Goal: Task Accomplishment & Management: Manage account settings

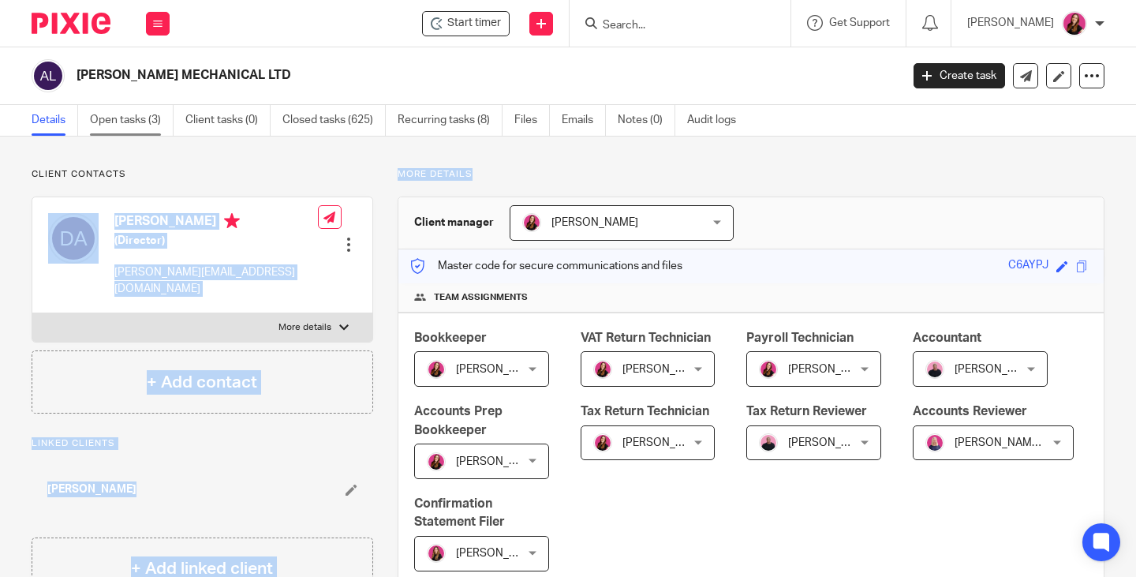
click at [121, 120] on link "Open tasks (3)" at bounding box center [132, 120] width 84 height 31
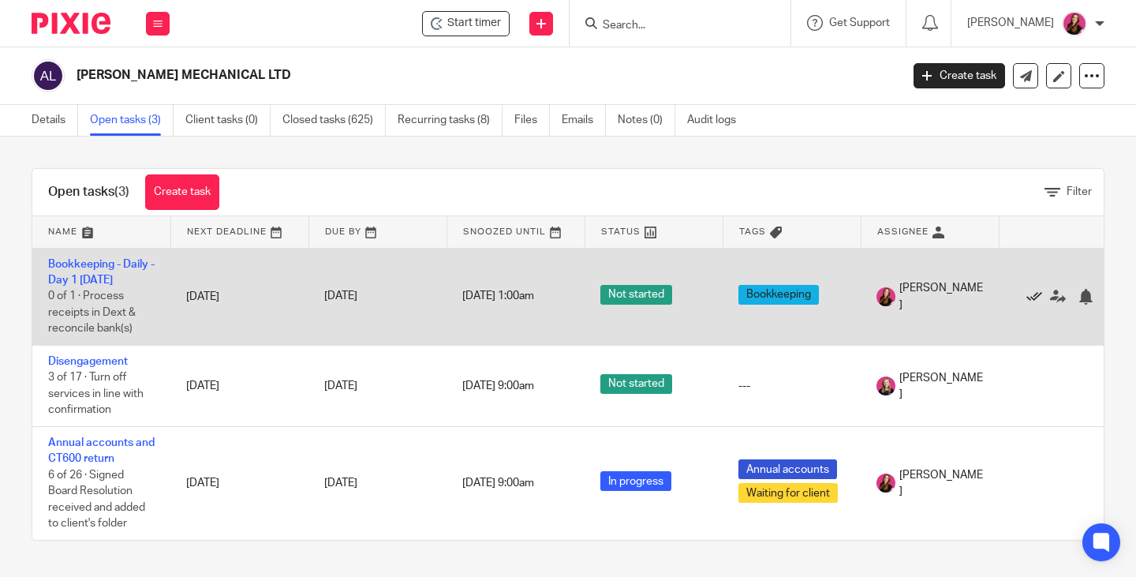
click at [1031, 298] on icon at bounding box center [1034, 297] width 16 height 16
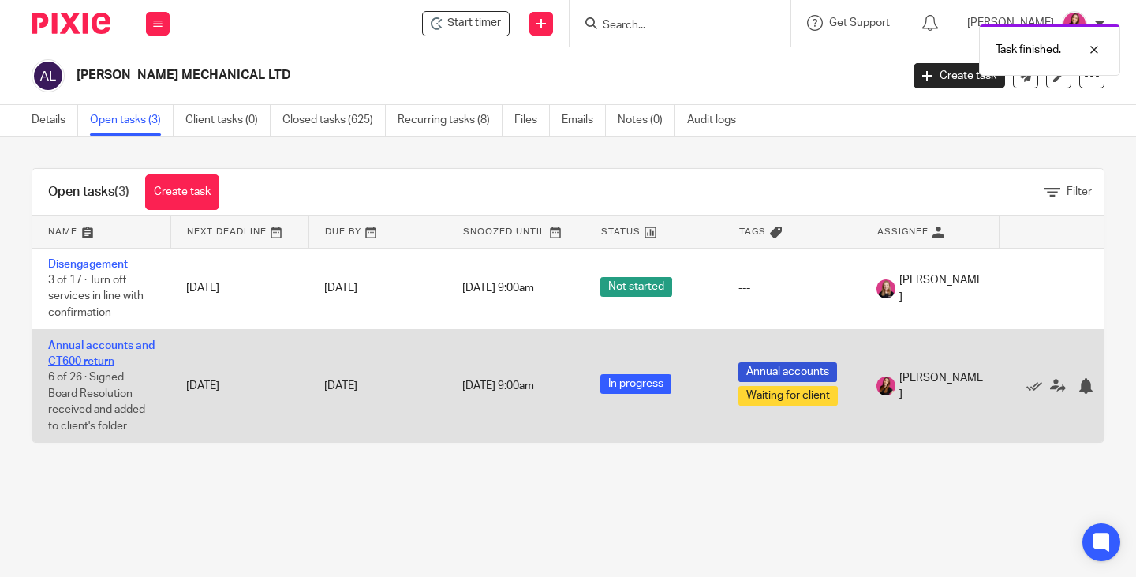
click at [121, 345] on link "Annual accounts and CT600 return" at bounding box center [101, 353] width 106 height 27
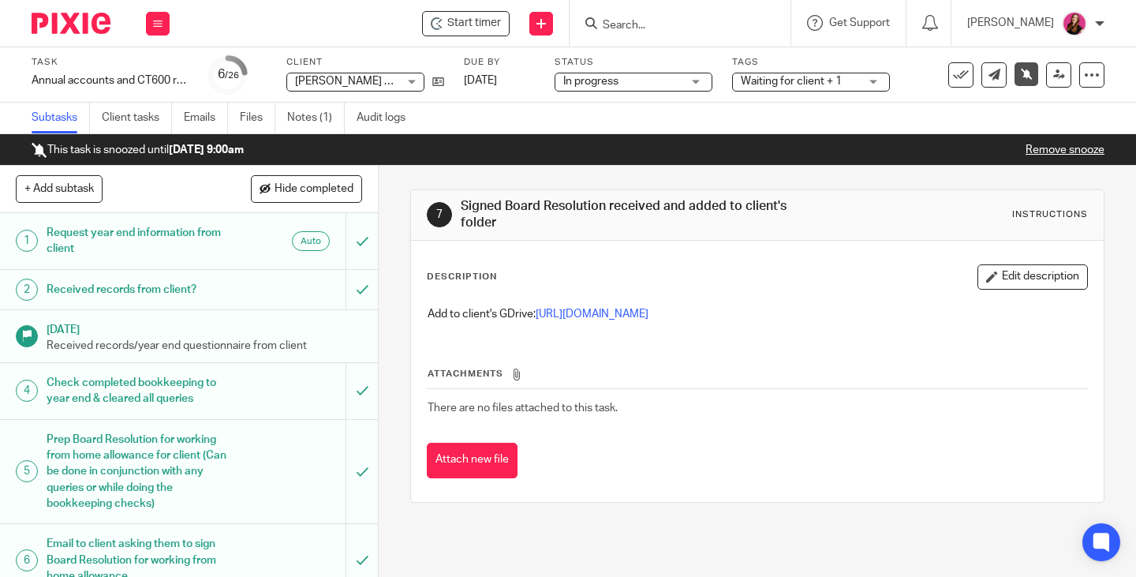
click at [163, 32] on button at bounding box center [158, 24] width 24 height 24
click at [156, 77] on link "Work" at bounding box center [150, 73] width 28 height 11
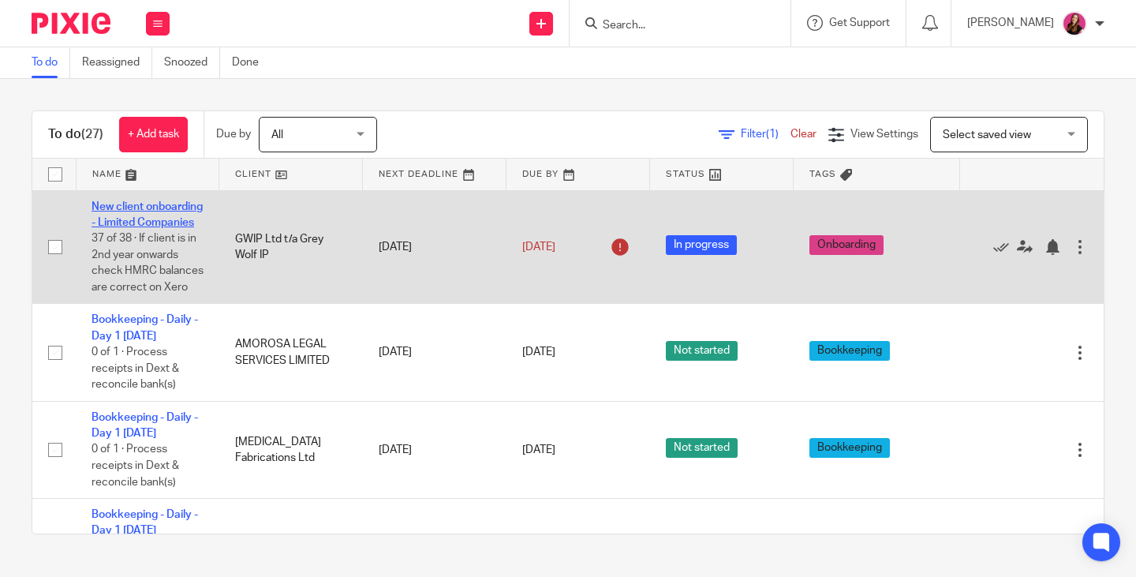
click at [124, 207] on link "New client onboarding - Limited Companies" at bounding box center [146, 214] width 111 height 27
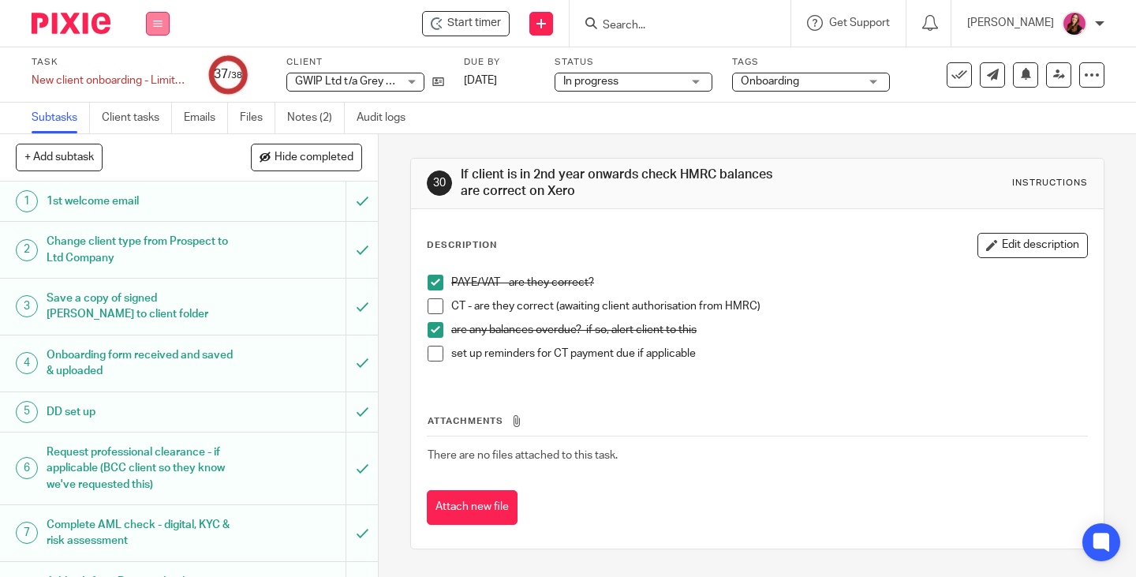
click at [159, 24] on icon at bounding box center [157, 23] width 9 height 9
click at [148, 71] on link "Work" at bounding box center [150, 73] width 28 height 11
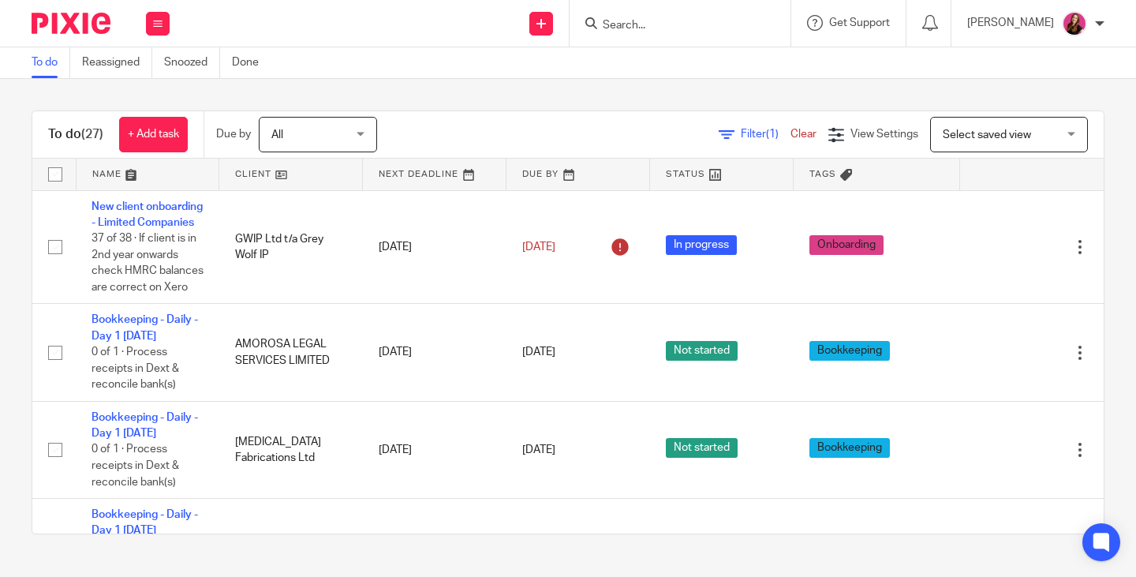
click at [730, 24] on input "Search" at bounding box center [672, 26] width 142 height 14
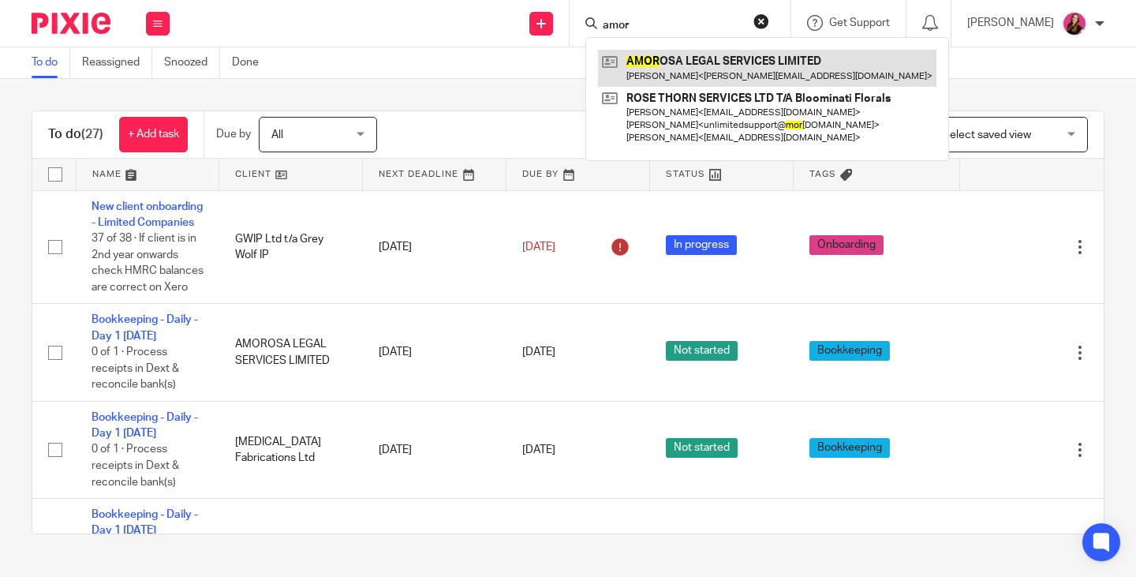
type input "amor"
click at [720, 72] on link at bounding box center [767, 68] width 338 height 36
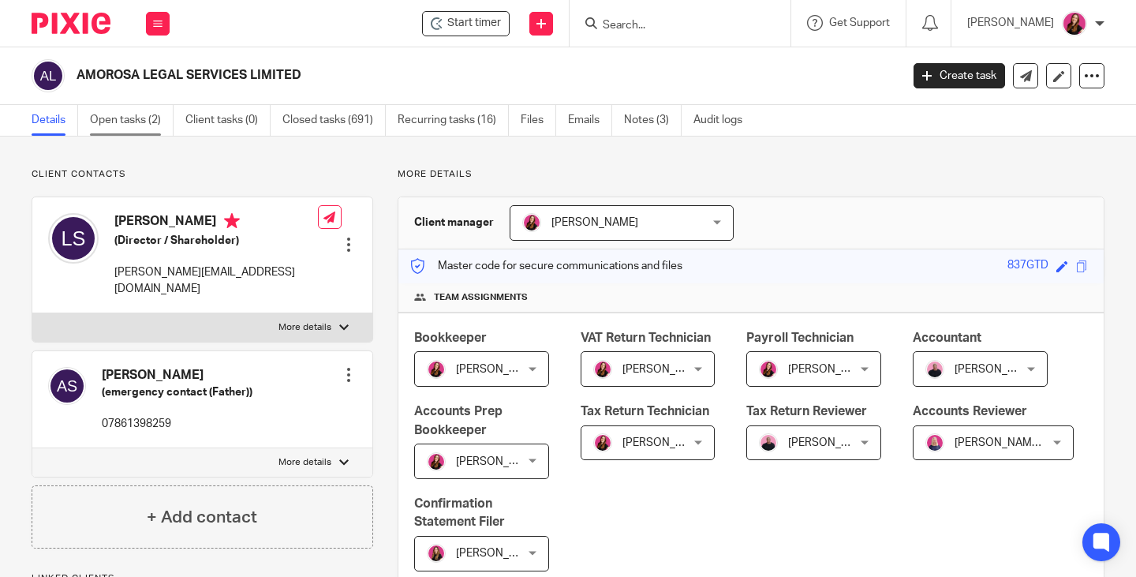
click at [136, 121] on link "Open tasks (2)" at bounding box center [132, 120] width 84 height 31
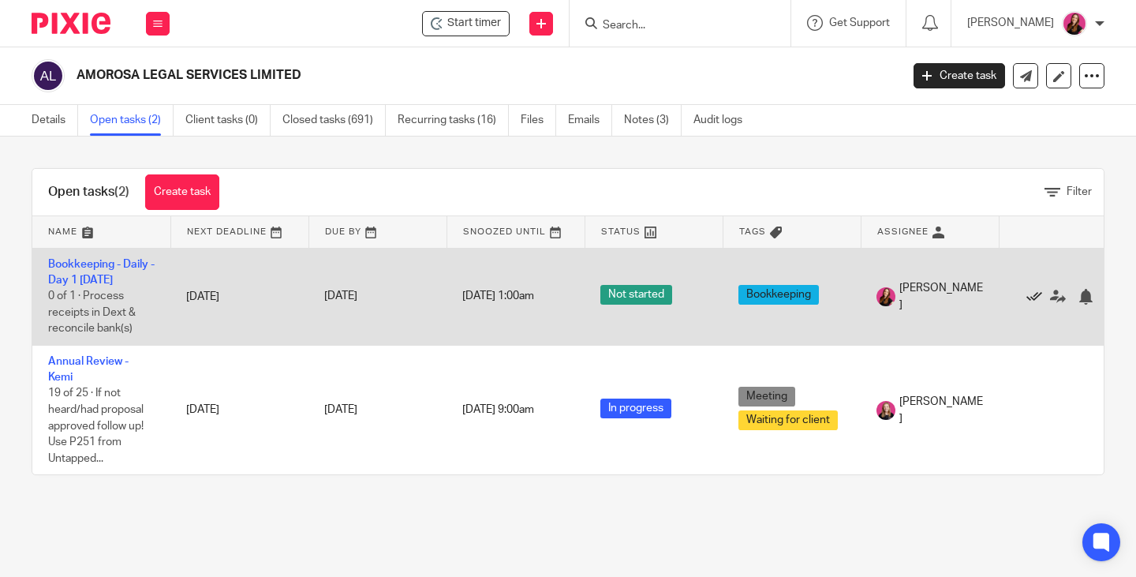
click at [1036, 296] on icon at bounding box center [1034, 297] width 16 height 16
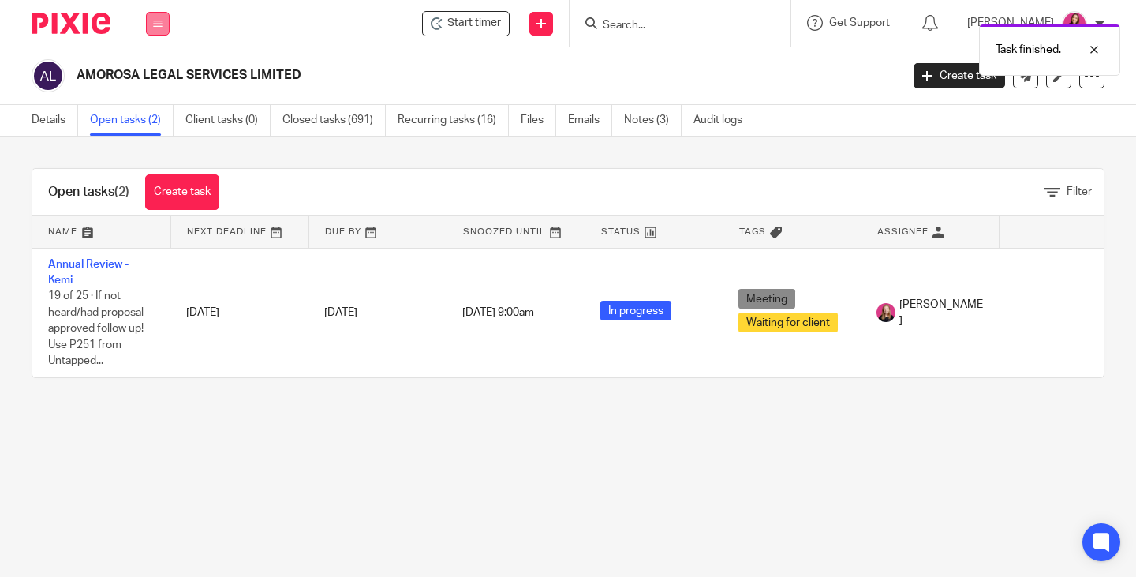
click at [161, 25] on icon at bounding box center [157, 23] width 9 height 9
click at [158, 71] on link "Work" at bounding box center [148, 73] width 25 height 11
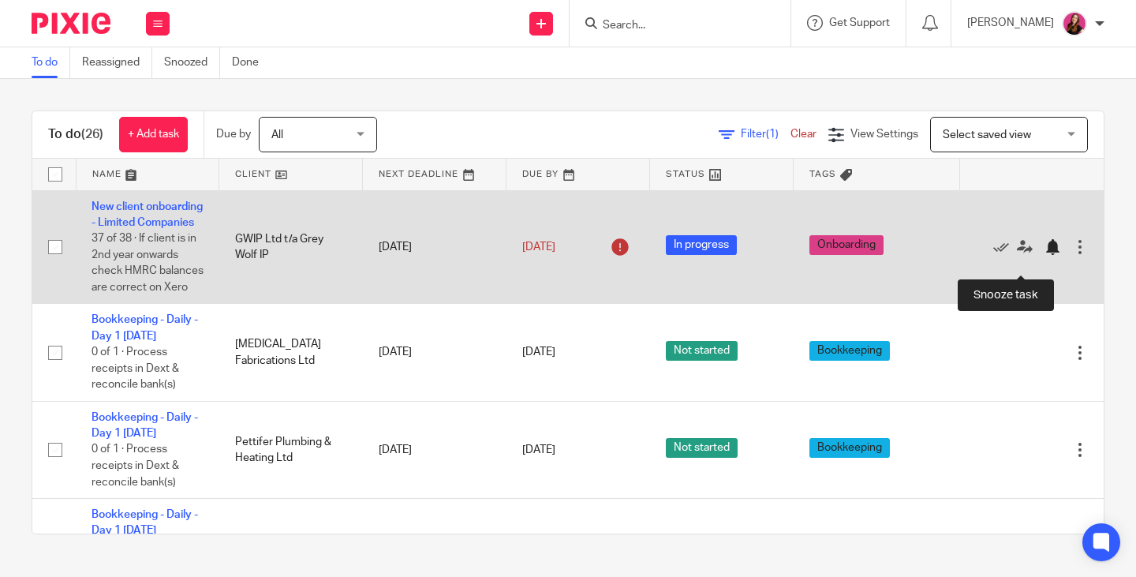
click at [1044, 255] on div at bounding box center [1052, 247] width 16 height 16
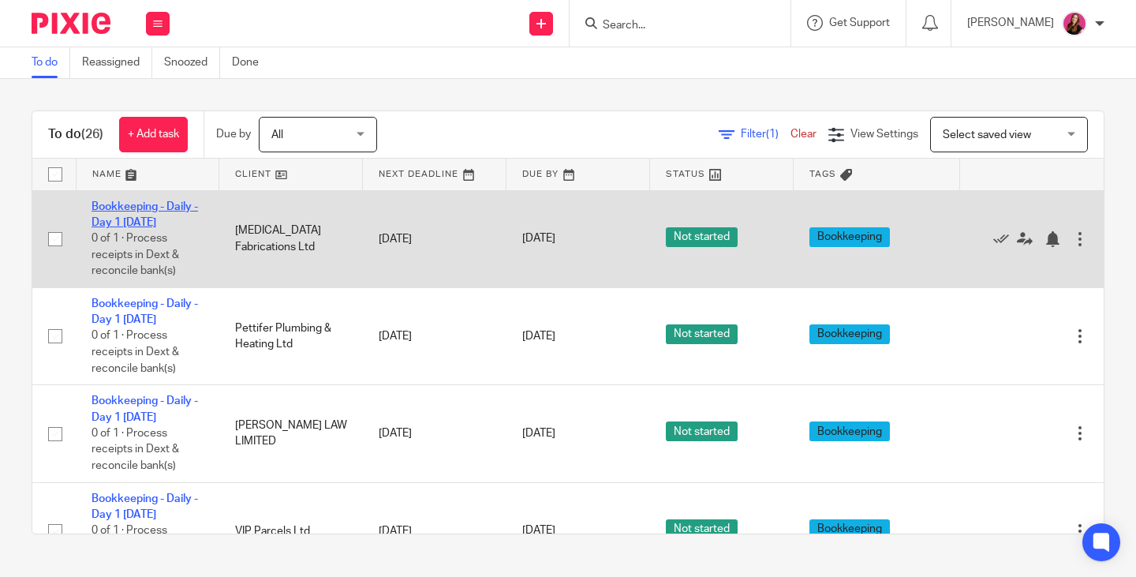
click at [161, 204] on link "Bookkeeping - Daily - Day 1 [DATE]" at bounding box center [144, 214] width 106 height 27
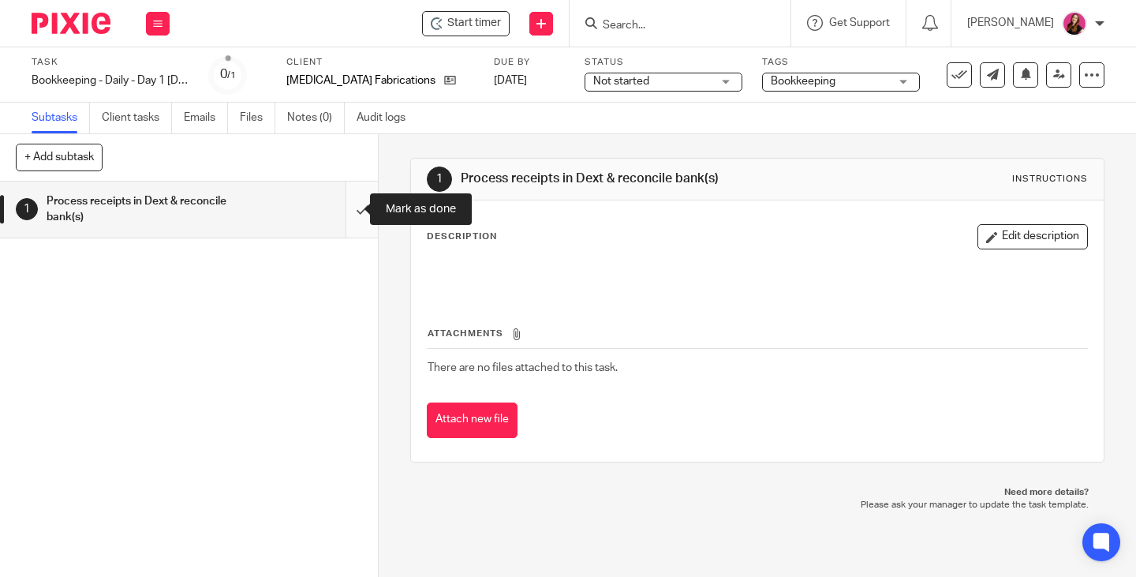
click at [347, 206] on input "submit" at bounding box center [189, 209] width 378 height 56
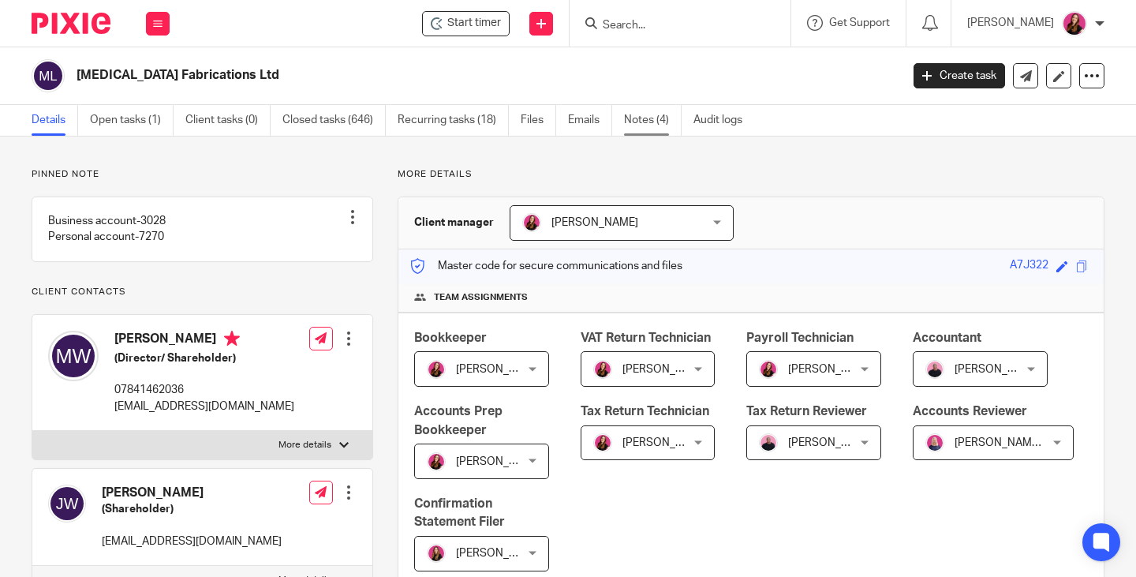
click at [648, 122] on link "Notes (4)" at bounding box center [653, 120] width 58 height 31
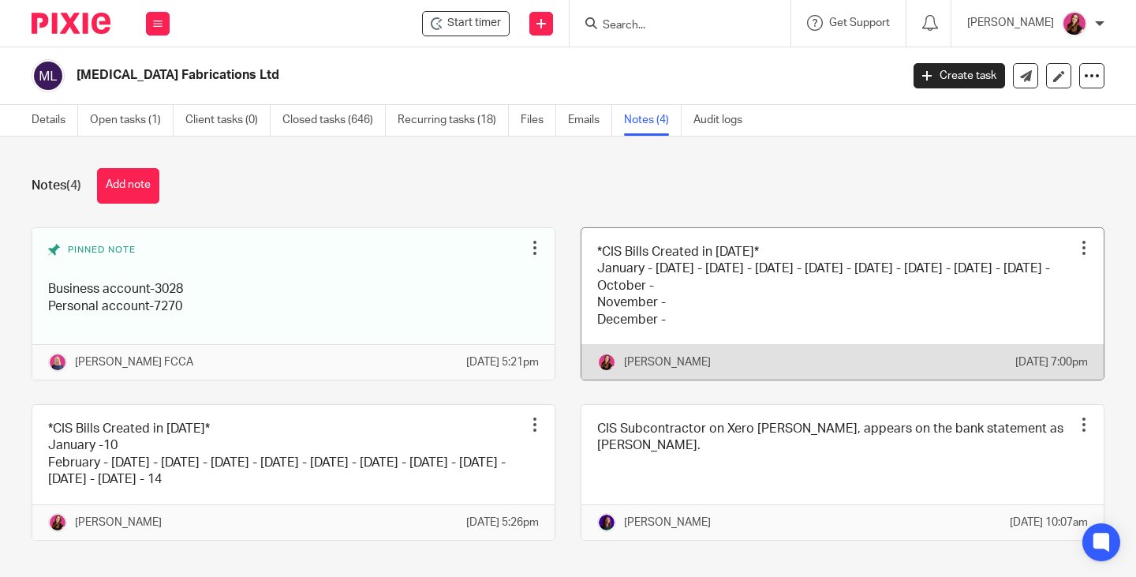
click at [1072, 247] on div "Pin note Edit note Delete note" at bounding box center [1084, 248] width 24 height 24
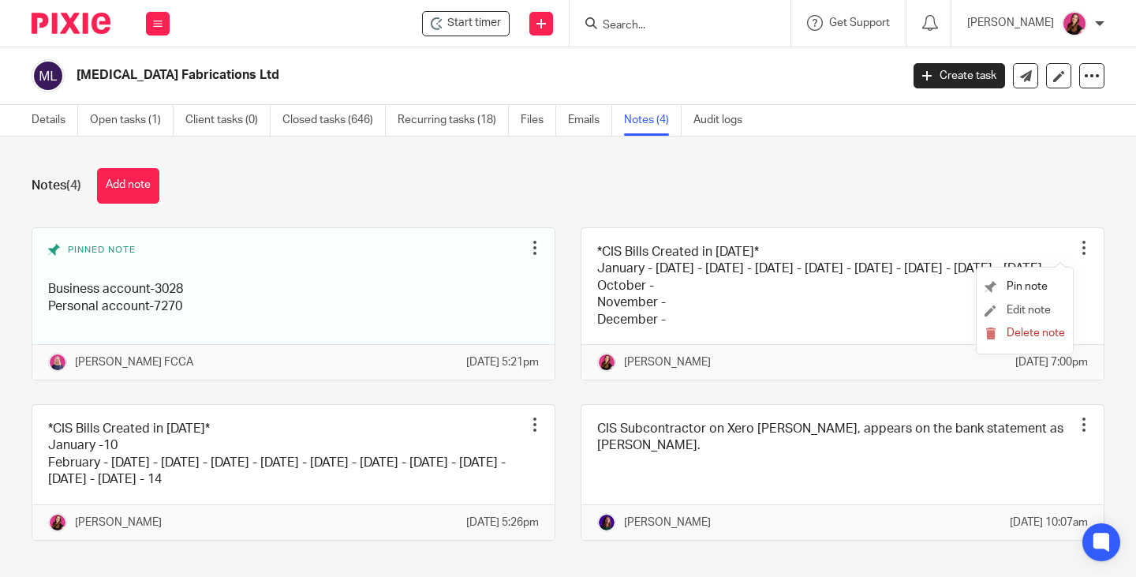
click at [1028, 301] on li "Edit note" at bounding box center [1024, 311] width 80 height 24
click at [1051, 314] on span "Edit note" at bounding box center [1028, 309] width 44 height 11
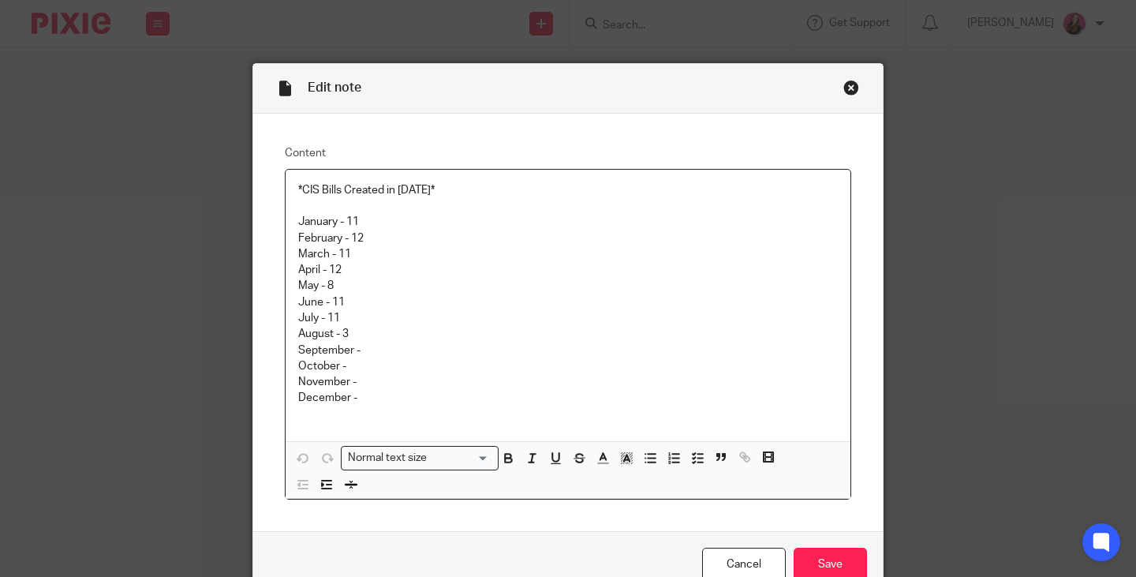
click at [348, 337] on p "August - 3" at bounding box center [567, 334] width 539 height 16
click at [816, 557] on input "Save" at bounding box center [829, 564] width 73 height 34
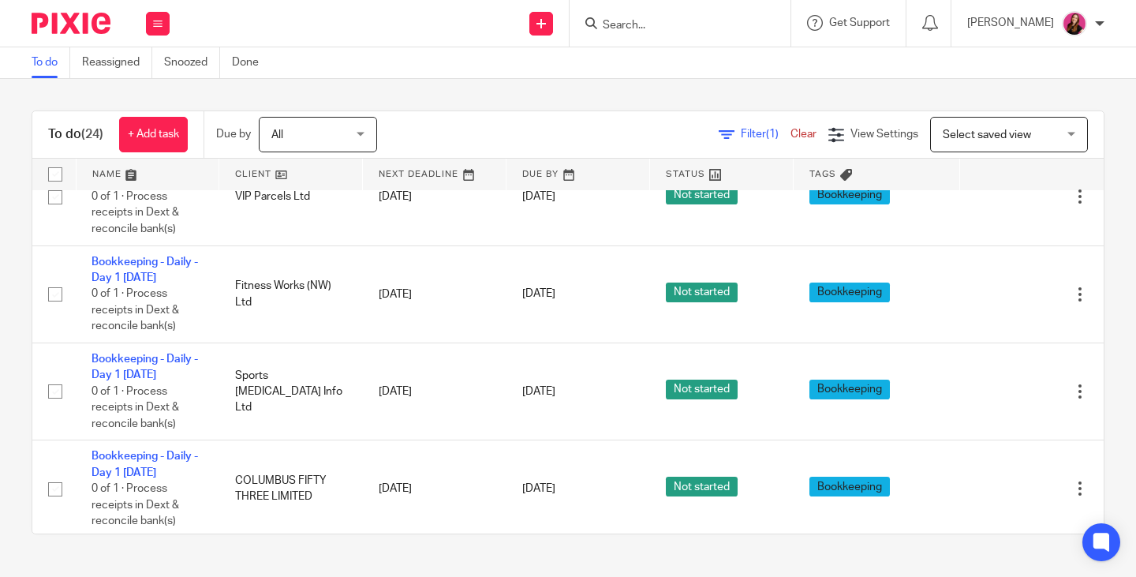
scroll to position [315, 0]
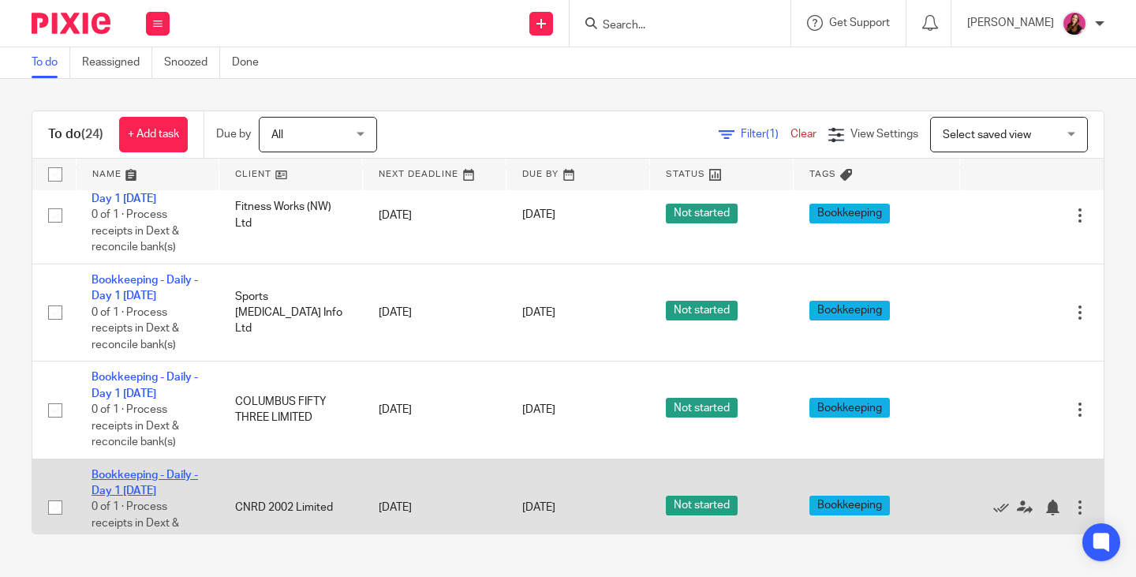
click at [160, 472] on link "Bookkeeping - Daily - Day 1 Monday" at bounding box center [144, 482] width 106 height 27
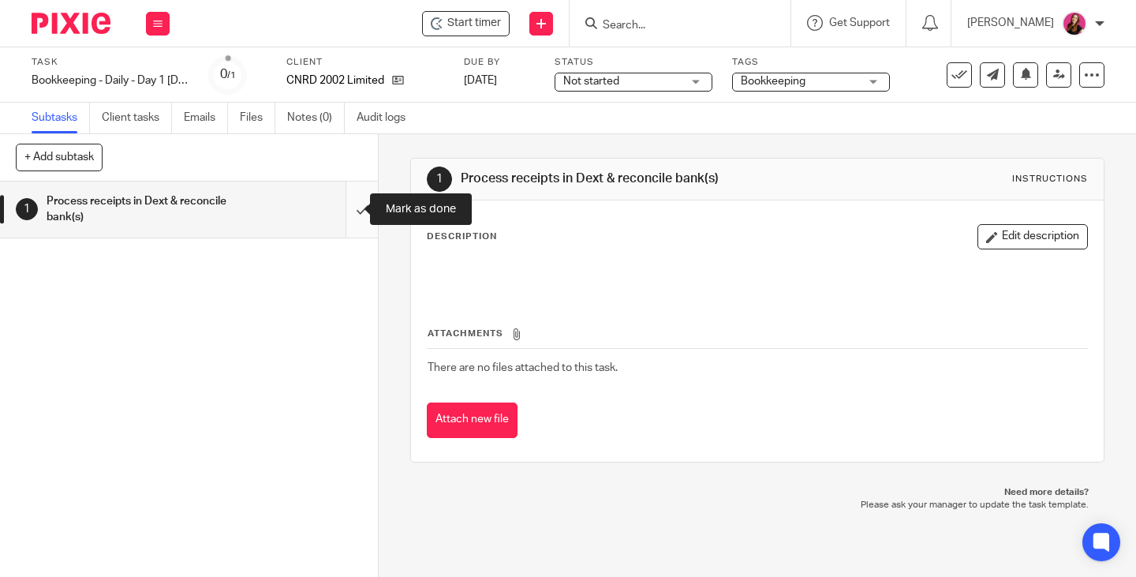
click at [339, 208] on input "submit" at bounding box center [189, 209] width 378 height 56
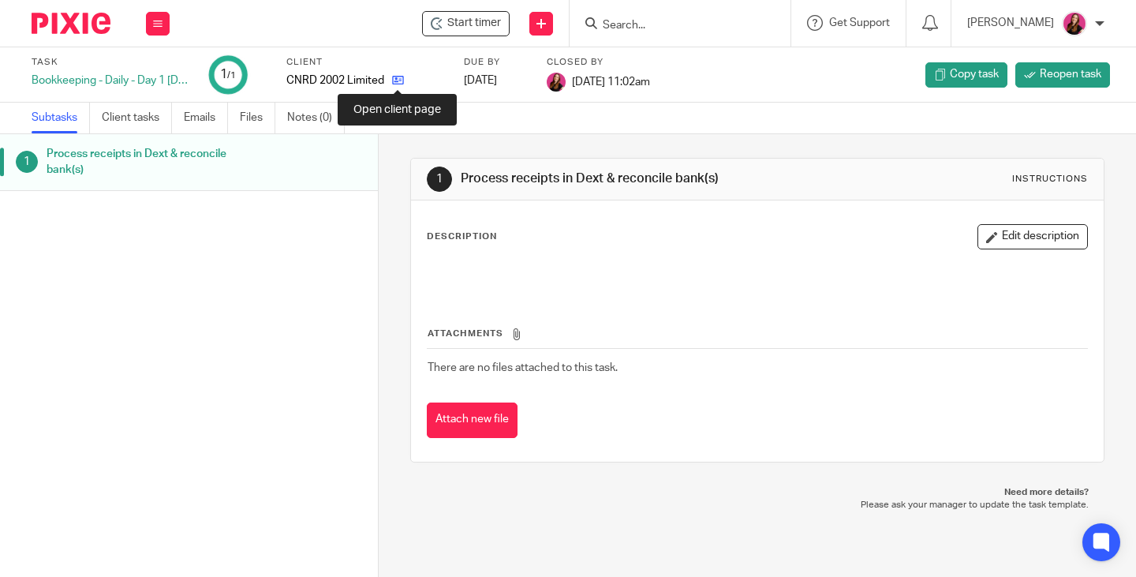
click at [399, 80] on icon at bounding box center [398, 80] width 12 height 12
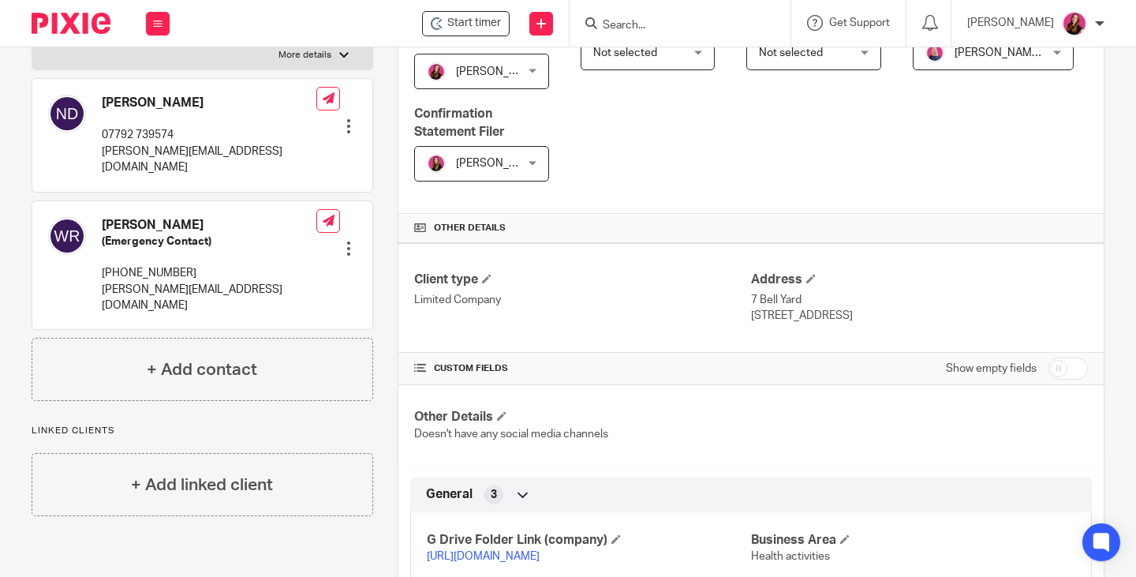
scroll to position [552, 0]
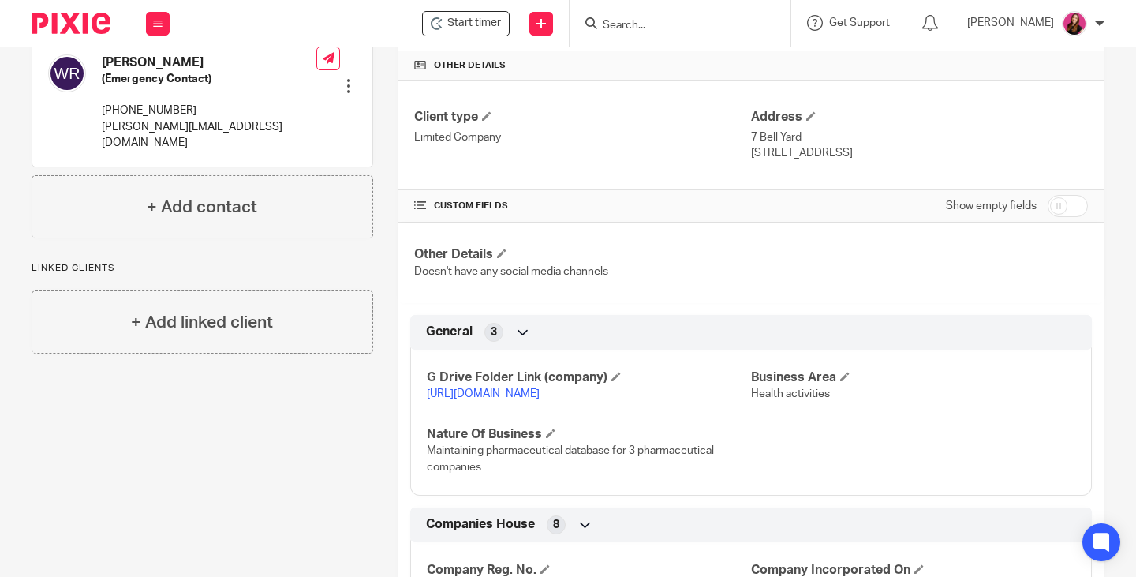
click at [539, 399] on link "https://drive.google.com/drive/folders/1LvbaKg4JqV_HA8LUiFQaLUIp747PE-gF?usp=dr…" at bounding box center [483, 393] width 113 height 11
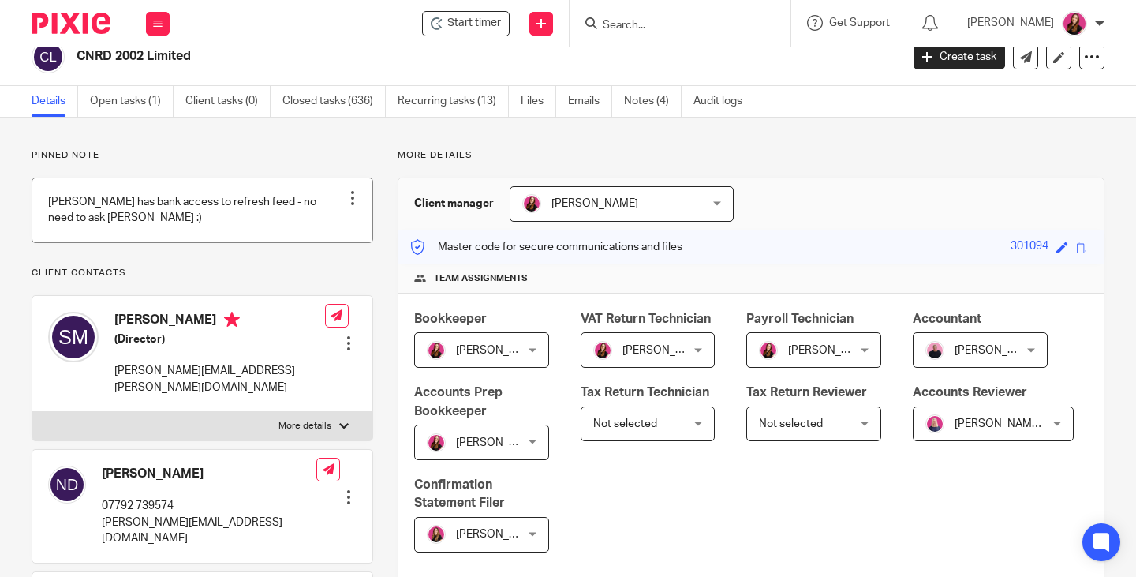
scroll to position [0, 0]
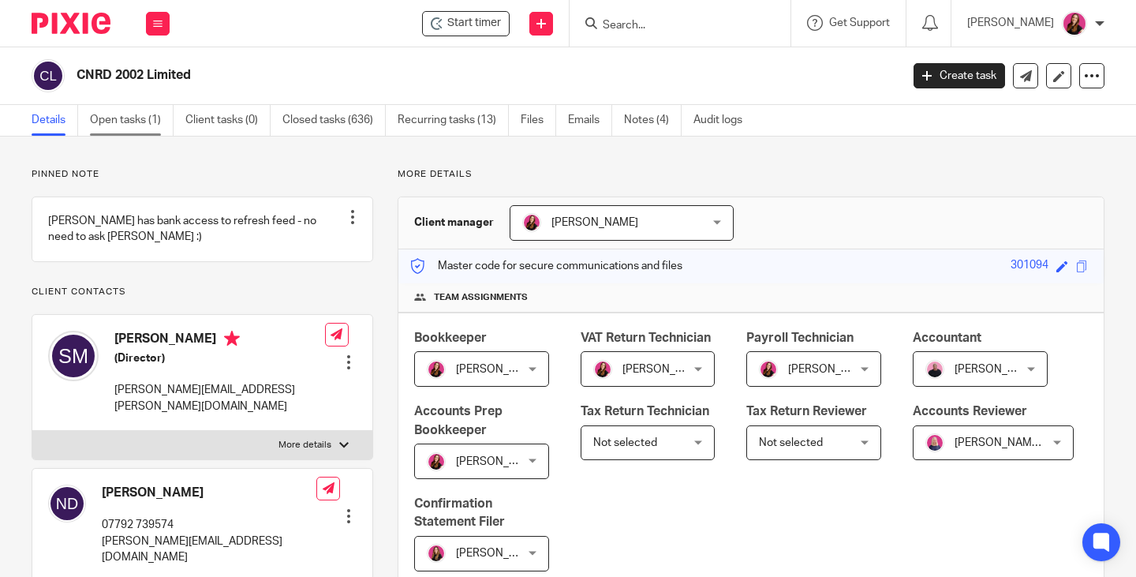
click at [131, 128] on link "Open tasks (1)" at bounding box center [132, 120] width 84 height 31
click at [469, 125] on link "Recurring tasks (13)" at bounding box center [453, 120] width 111 height 31
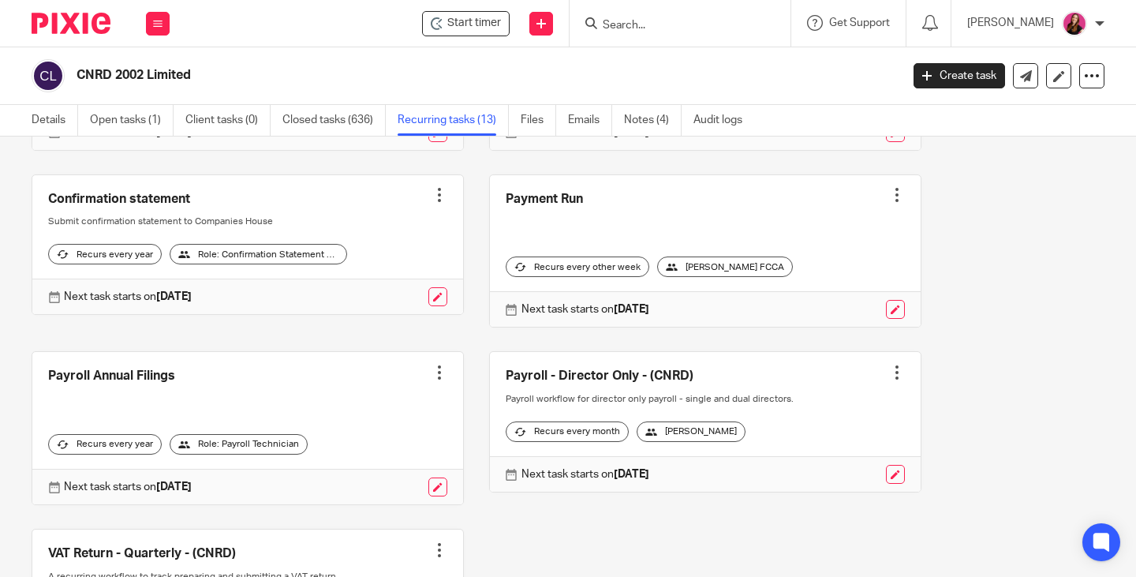
scroll to position [868, 0]
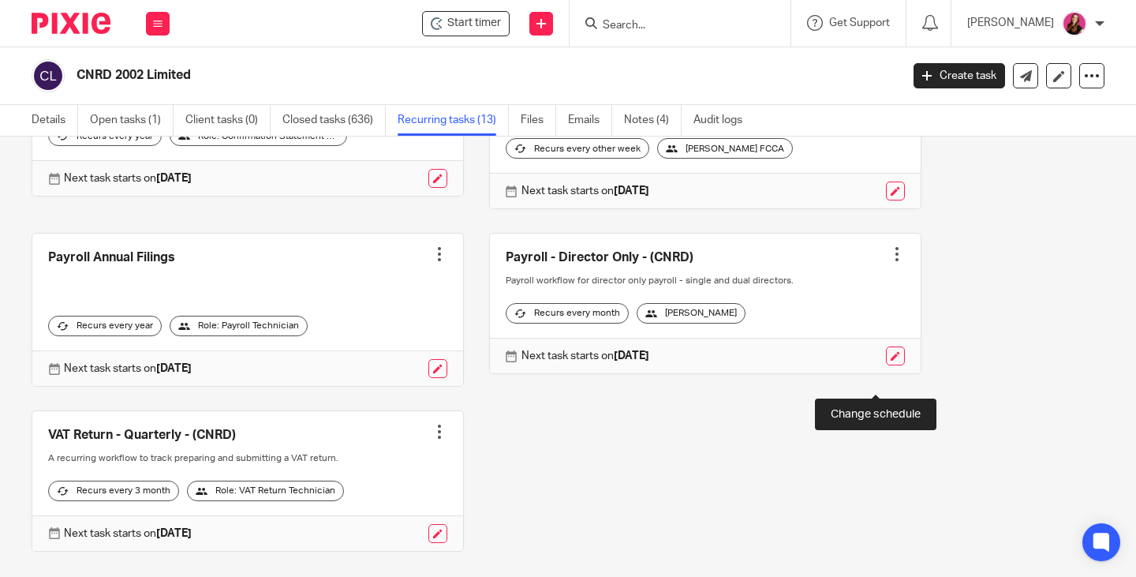
click at [886, 365] on link at bounding box center [895, 355] width 19 height 19
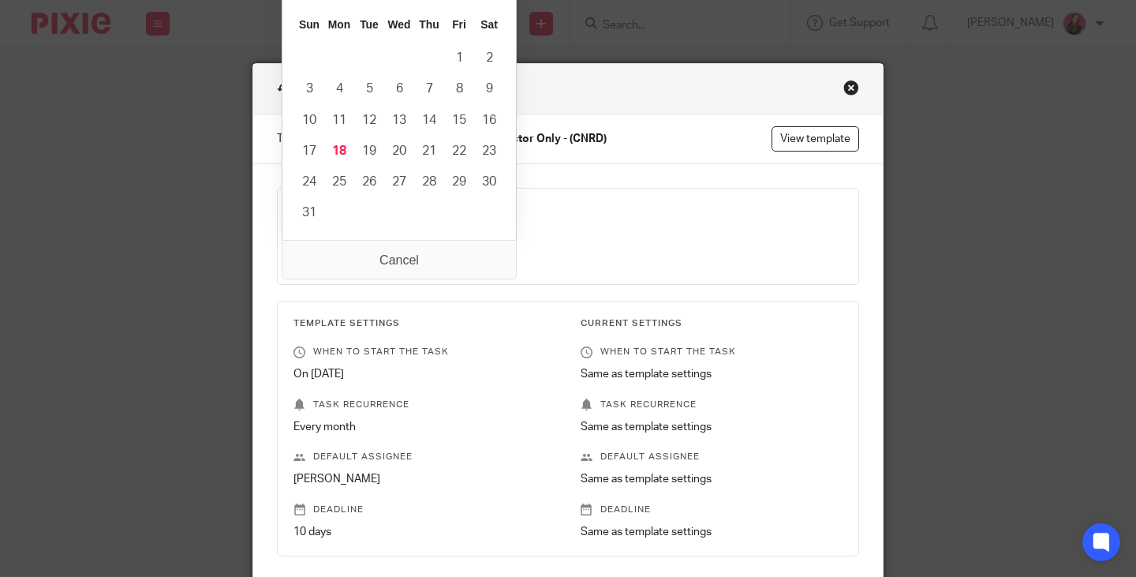
click at [490, 251] on input "[DATE]" at bounding box center [400, 250] width 215 height 35
type input "[DATE]"
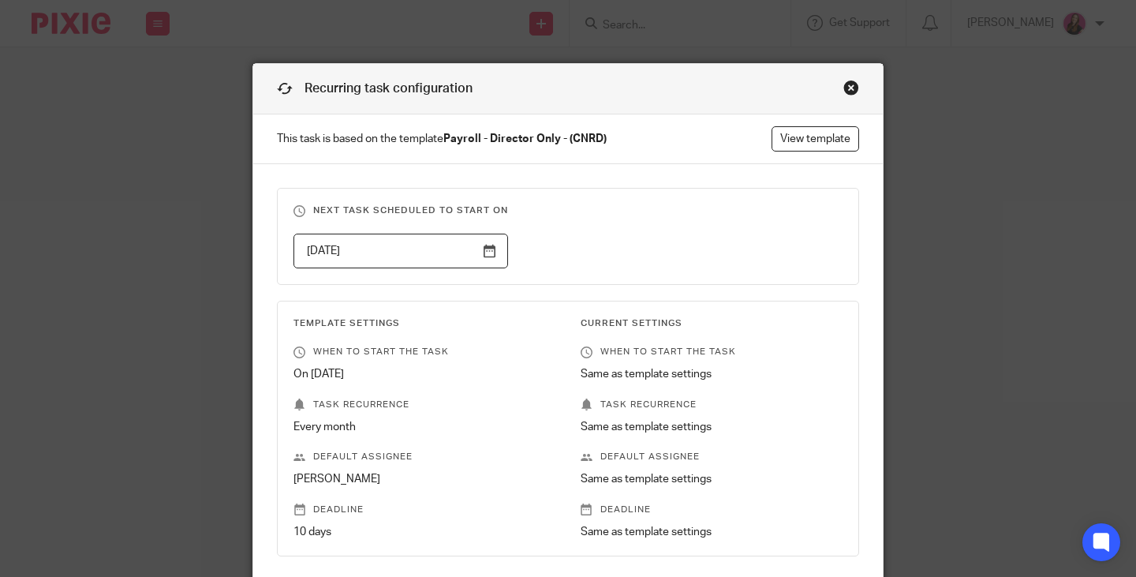
scroll to position [203, 0]
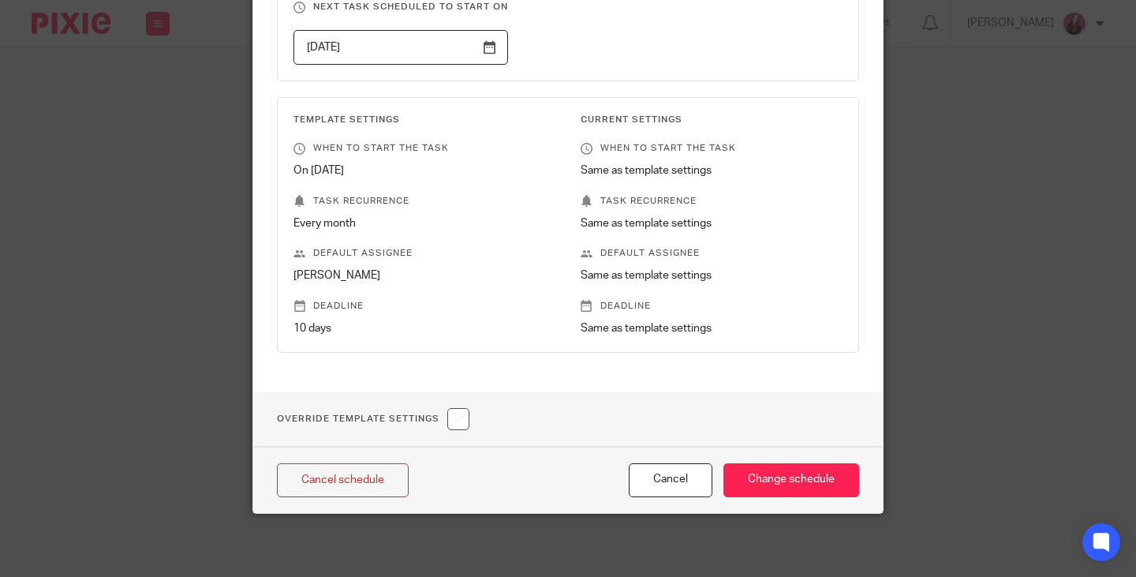
click at [457, 425] on input "checkbox" at bounding box center [458, 419] width 22 height 22
checkbox input "true"
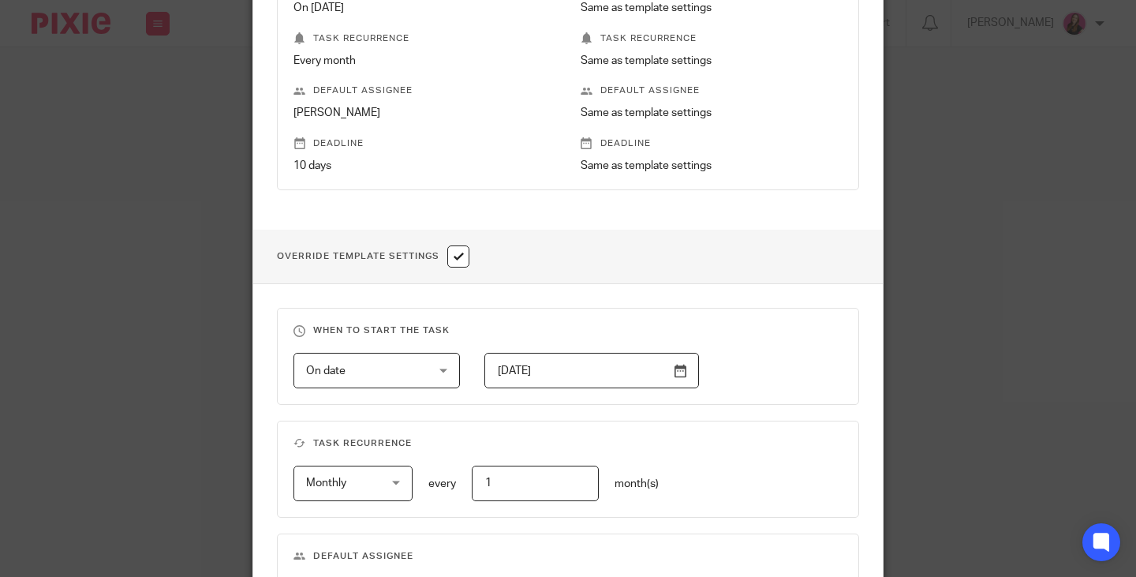
scroll to position [519, 0]
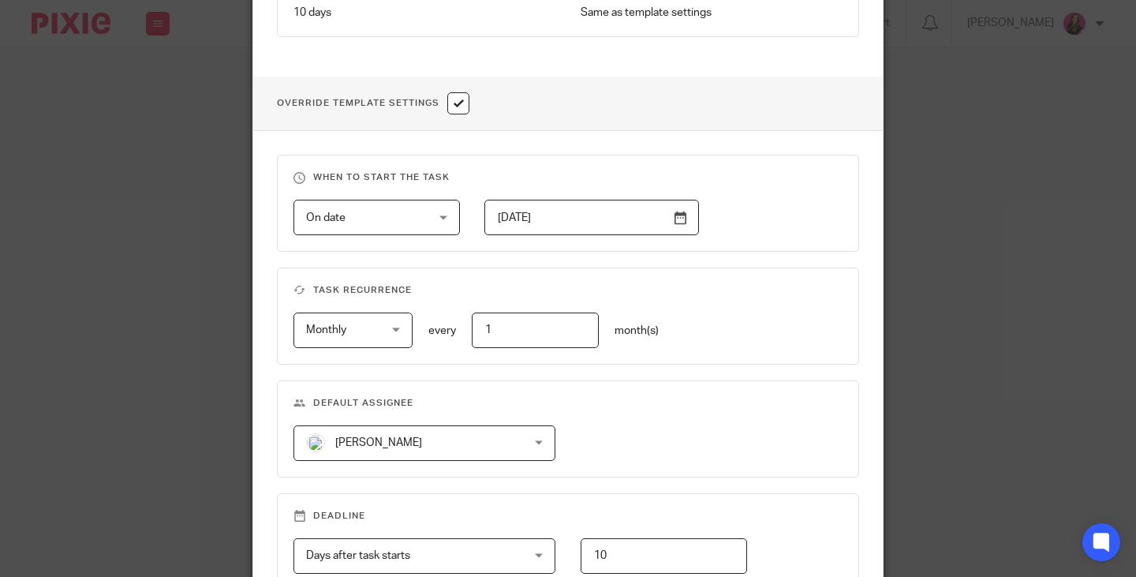
click at [676, 223] on input "2023-08-20" at bounding box center [591, 217] width 215 height 35
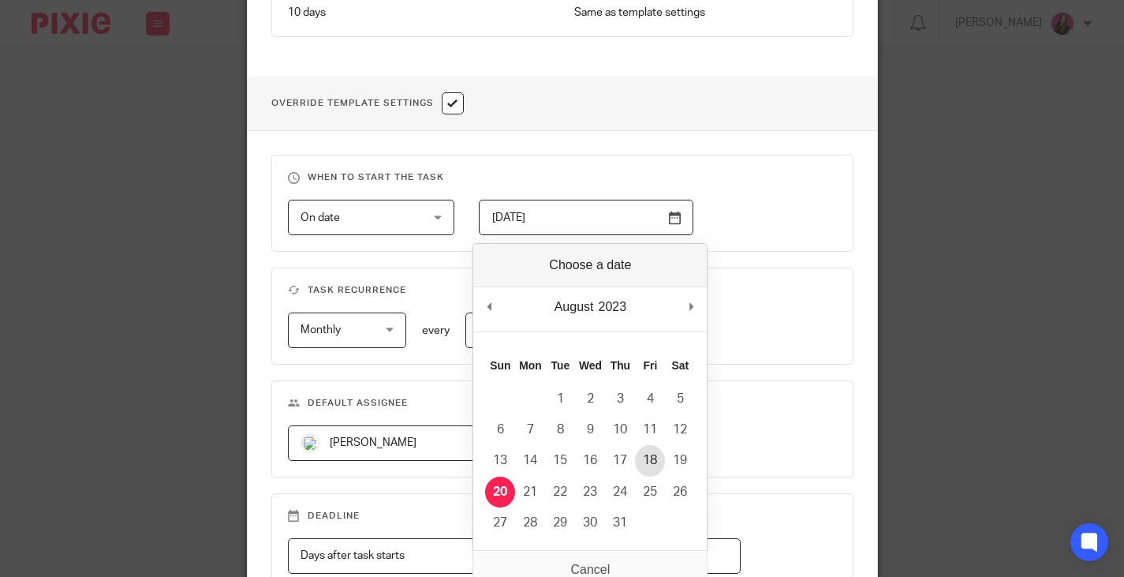
type input "2023-08-18"
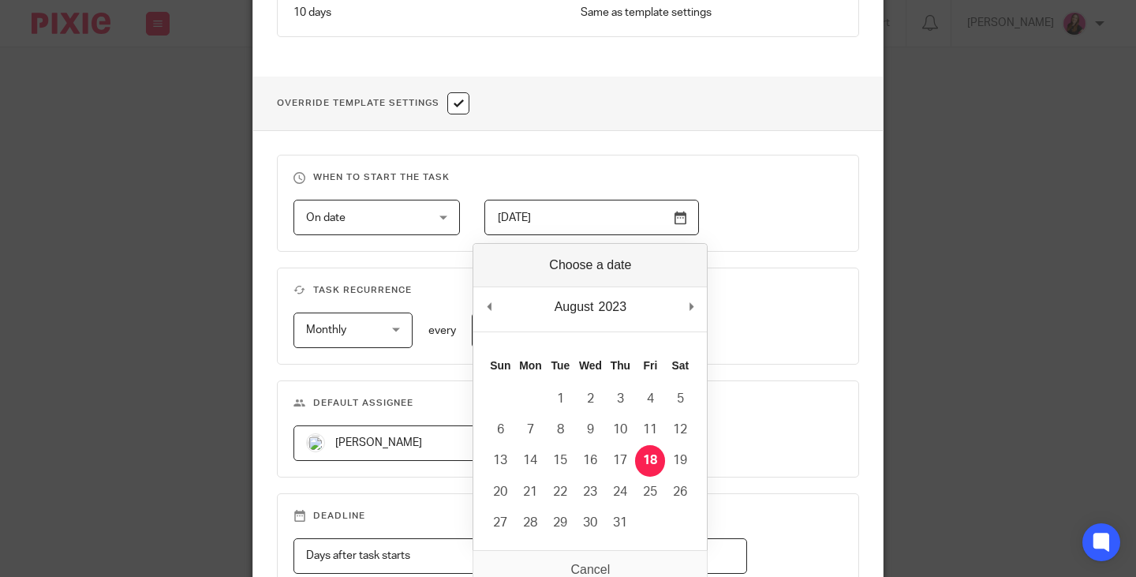
click at [674, 220] on input "2023-08-18" at bounding box center [591, 217] width 215 height 35
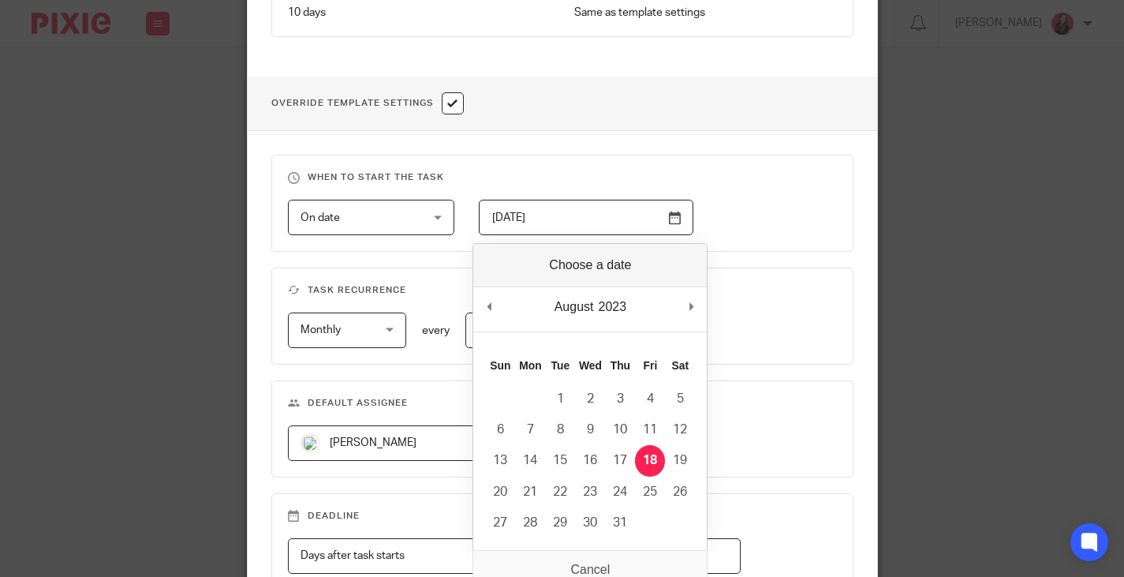
click at [776, 245] on fieldset "When to start the task On date On date Disable On date Week day Month day On cl…" at bounding box center [562, 203] width 582 height 97
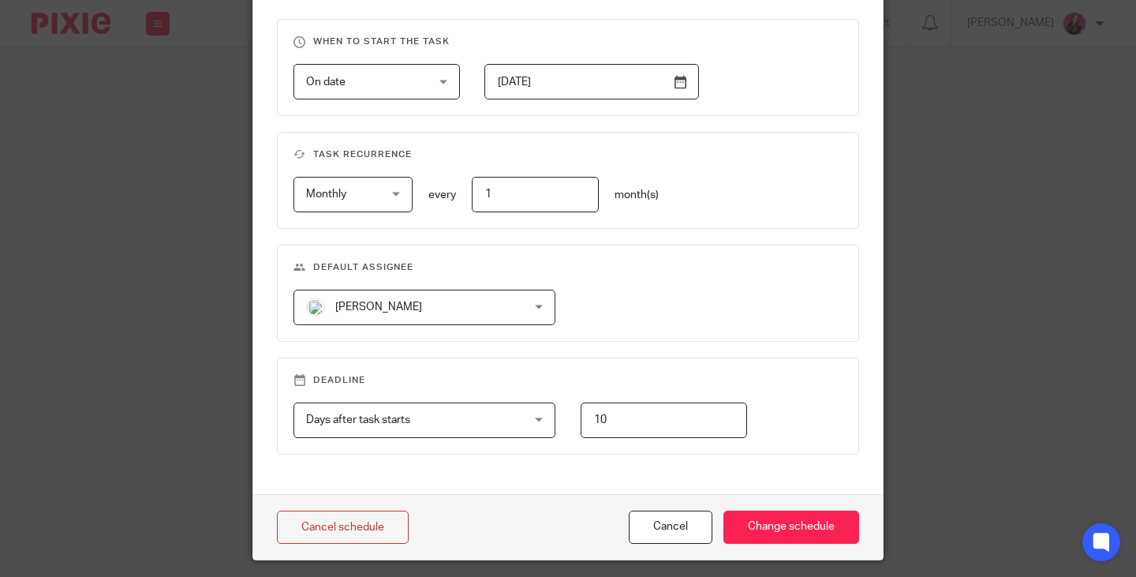
scroll to position [701, 0]
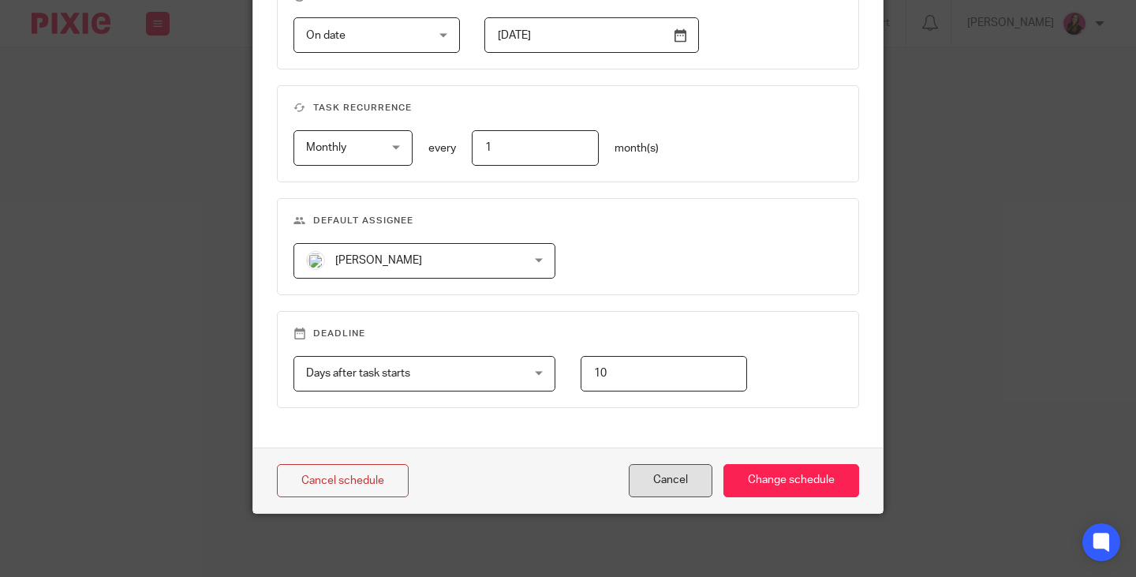
click at [653, 487] on button "Cancel" at bounding box center [671, 481] width 84 height 34
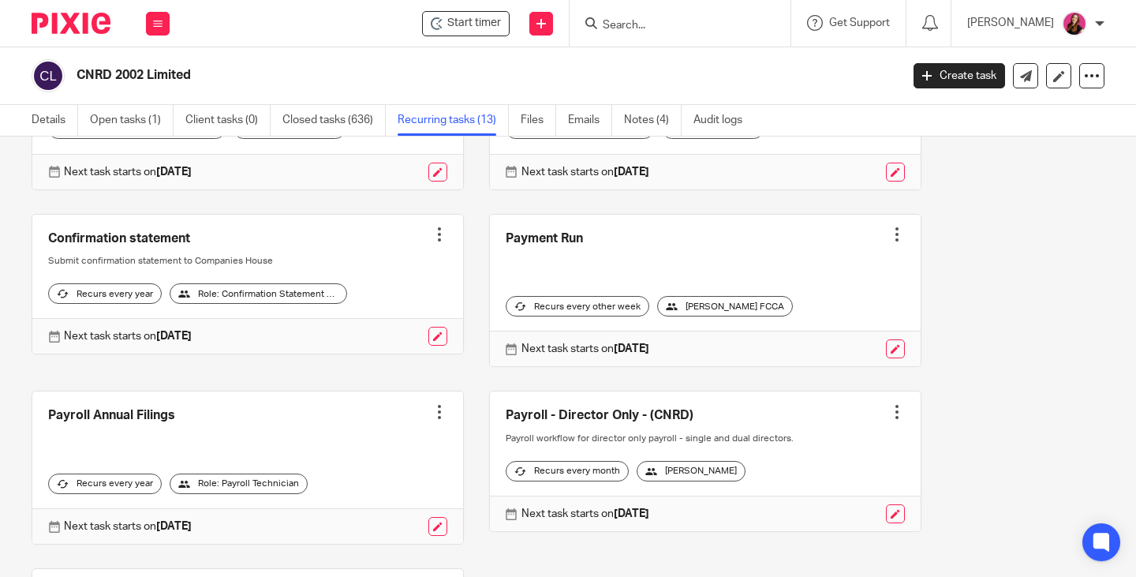
scroll to position [923, 0]
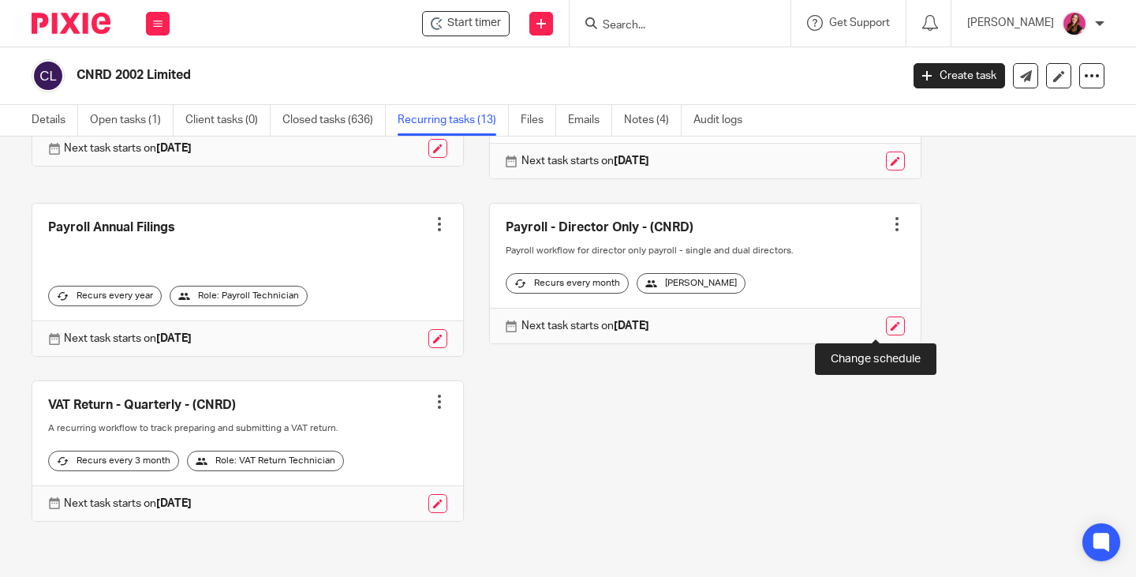
click at [886, 331] on link at bounding box center [895, 325] width 19 height 19
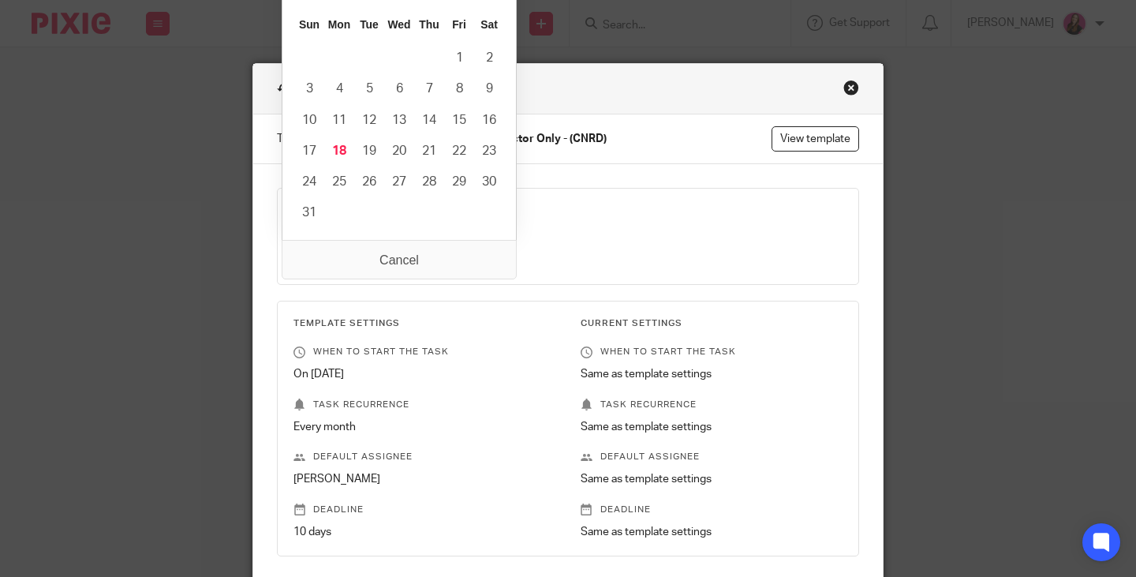
click at [480, 248] on input "[DATE]" at bounding box center [400, 250] width 215 height 35
type input "[DATE]"
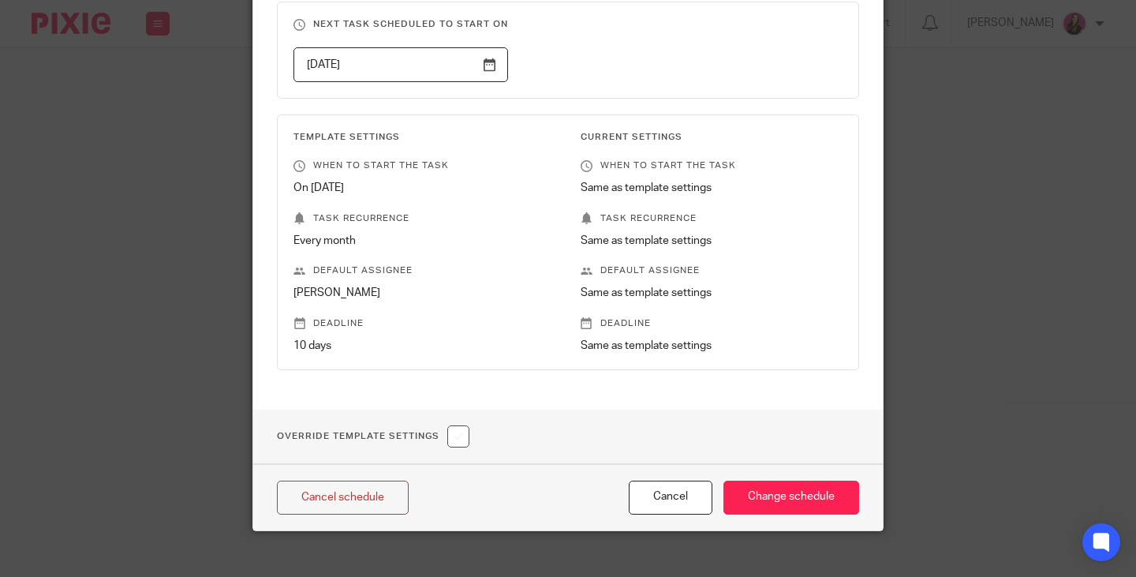
scroll to position [203, 0]
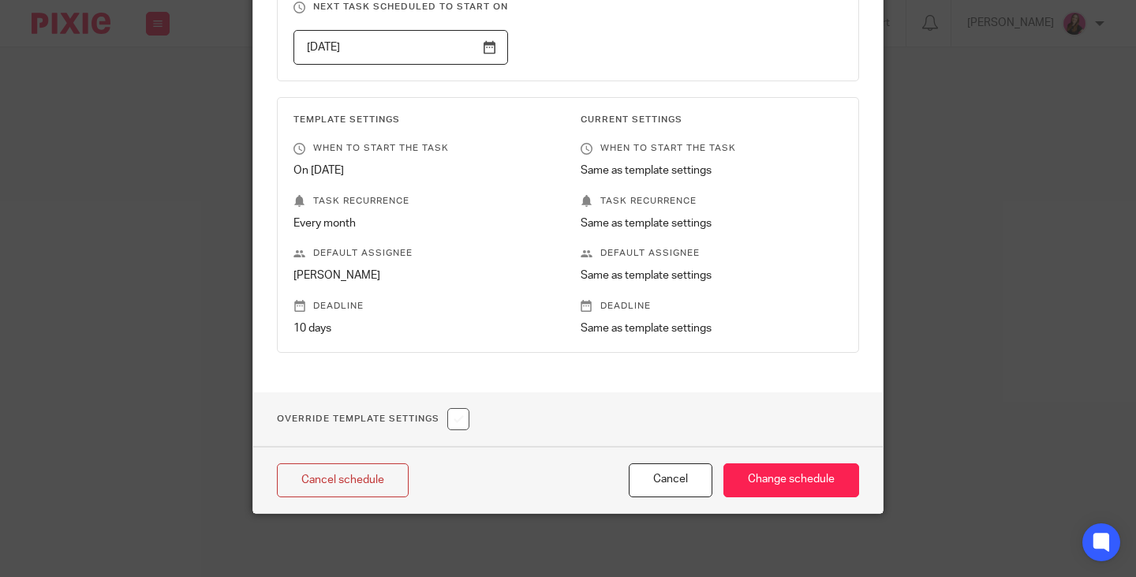
click at [468, 416] on div "Override Template Settings" at bounding box center [567, 419] width 629 height 54
click at [460, 421] on input "checkbox" at bounding box center [458, 419] width 22 height 22
checkbox input "true"
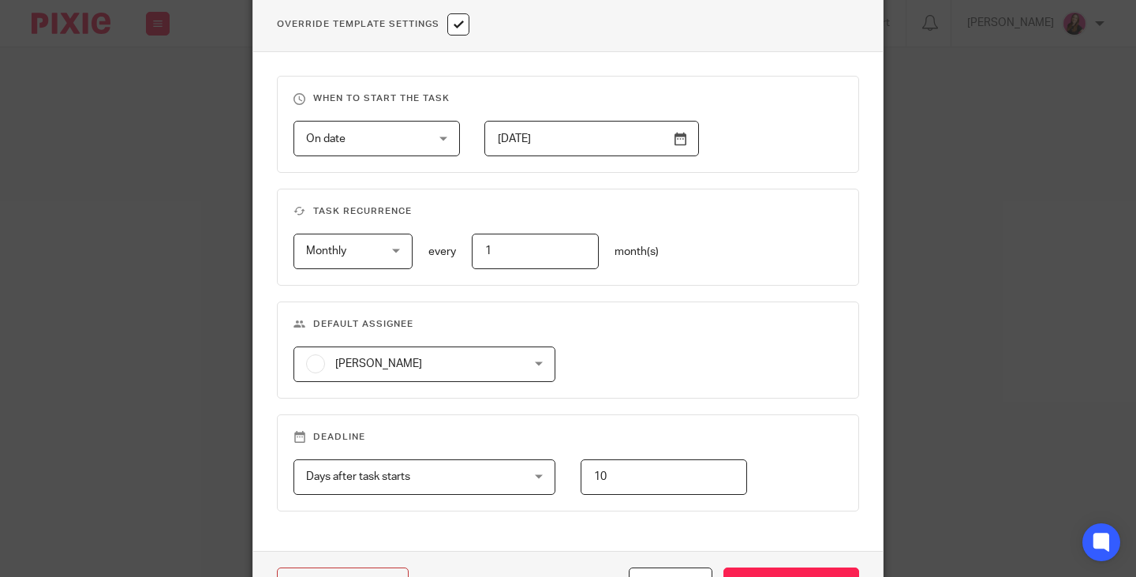
scroll to position [701, 0]
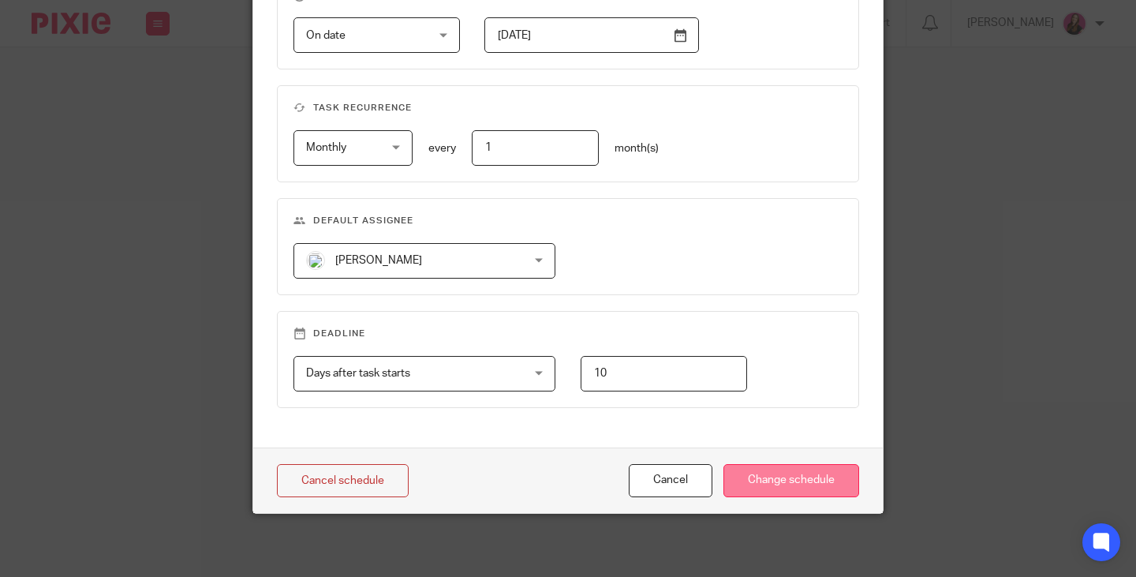
click at [791, 487] on input "Change schedule" at bounding box center [791, 481] width 136 height 34
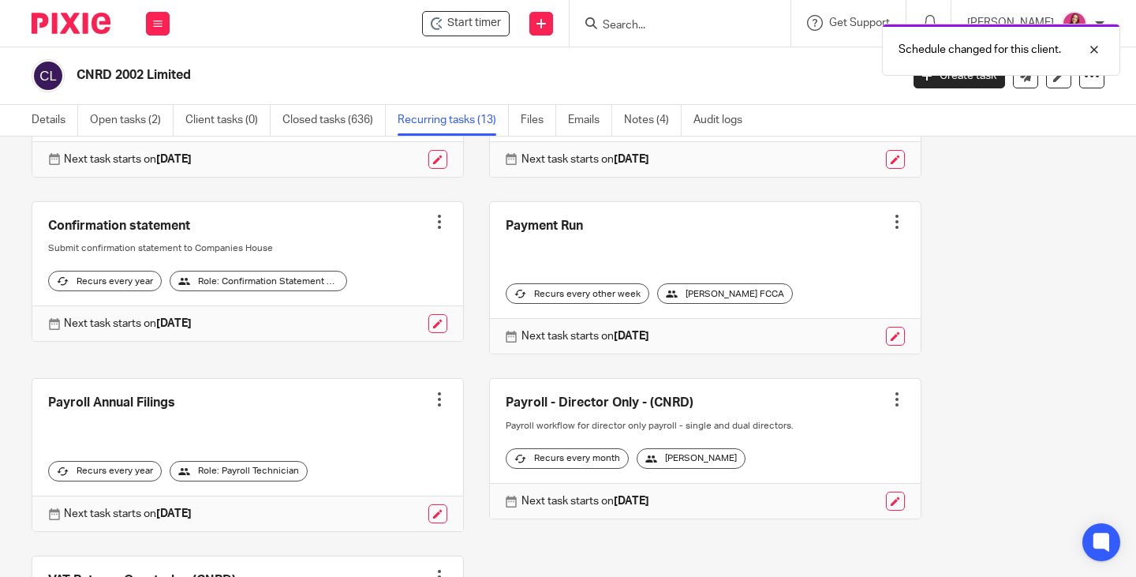
scroll to position [789, 0]
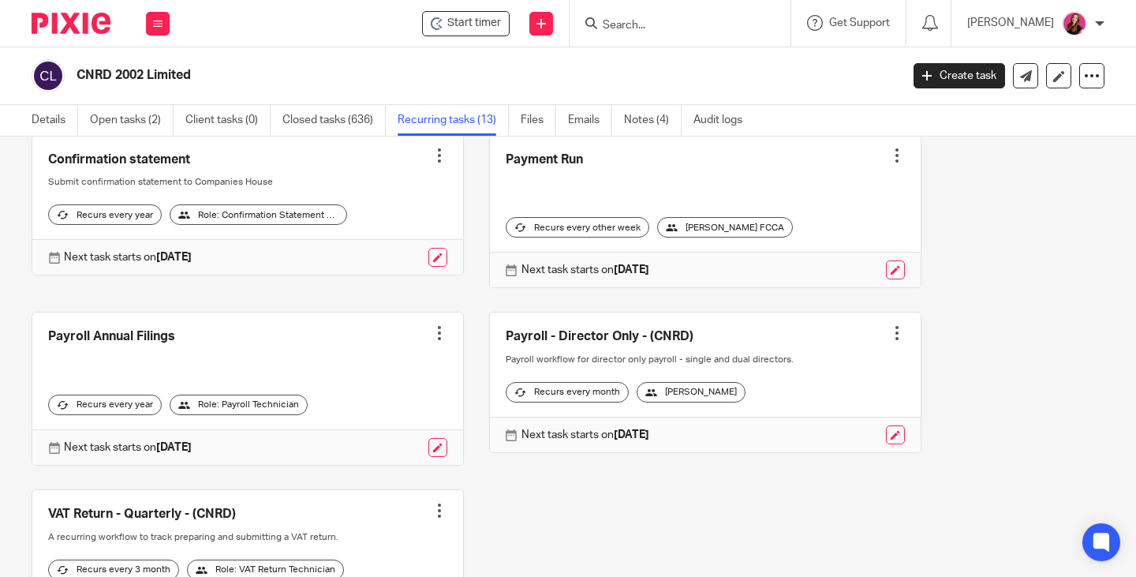
click at [889, 341] on div at bounding box center [897, 333] width 16 height 16
click at [874, 492] on div "Annual accounts and CT600 return - (CNRD 2002 Limited) Create task Clone templa…" at bounding box center [555, 45] width 1097 height 1215
click at [886, 444] on link at bounding box center [895, 434] width 19 height 19
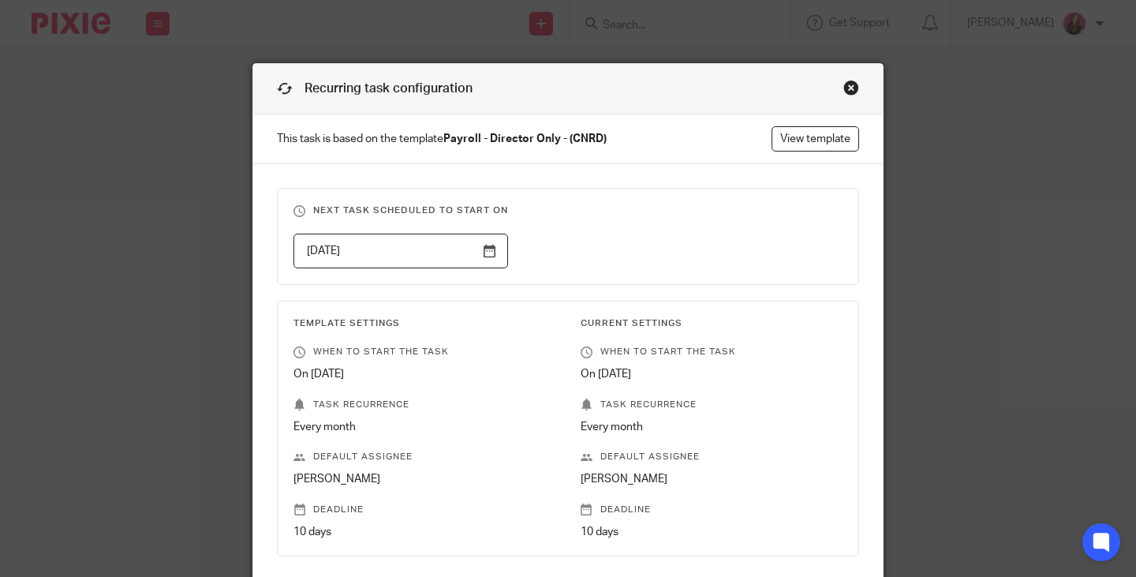
click at [480, 256] on input "[DATE]" at bounding box center [400, 250] width 215 height 35
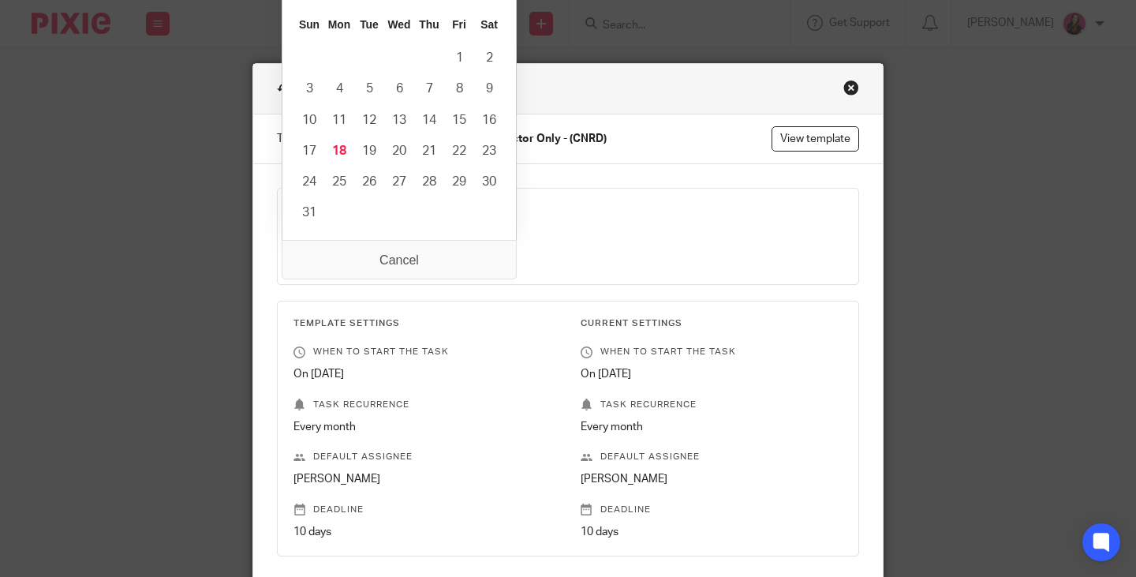
click at [429, 263] on input "[DATE]" at bounding box center [400, 250] width 215 height 35
click at [411, 264] on input "[DATE]" at bounding box center [400, 250] width 215 height 35
click at [847, 91] on div "Close this dialog window" at bounding box center [851, 88] width 16 height 16
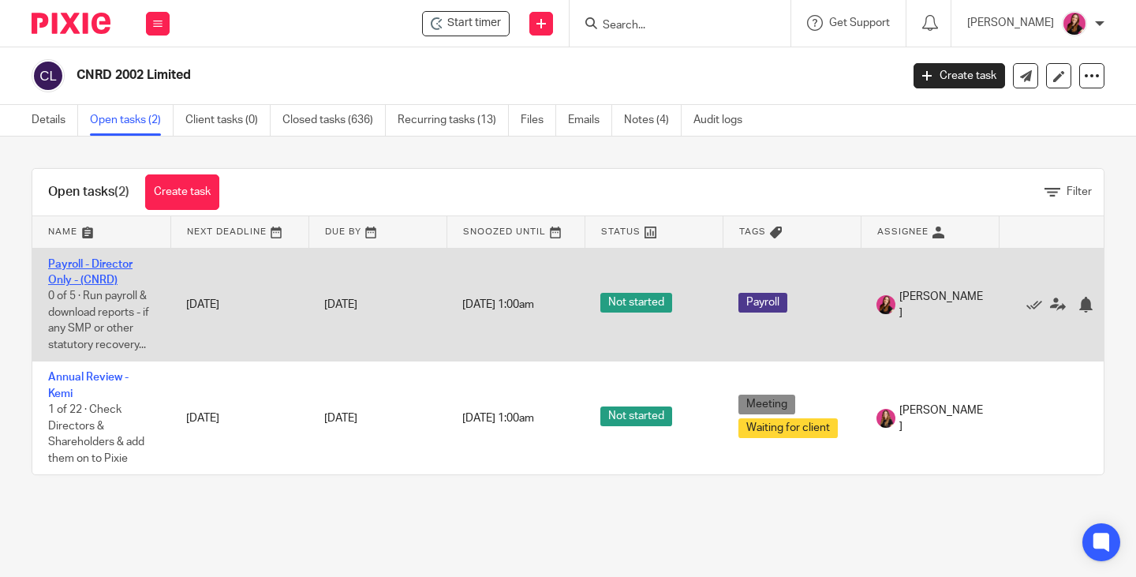
click at [120, 262] on link "Payroll - Director Only - (CNRD)" at bounding box center [90, 272] width 84 height 27
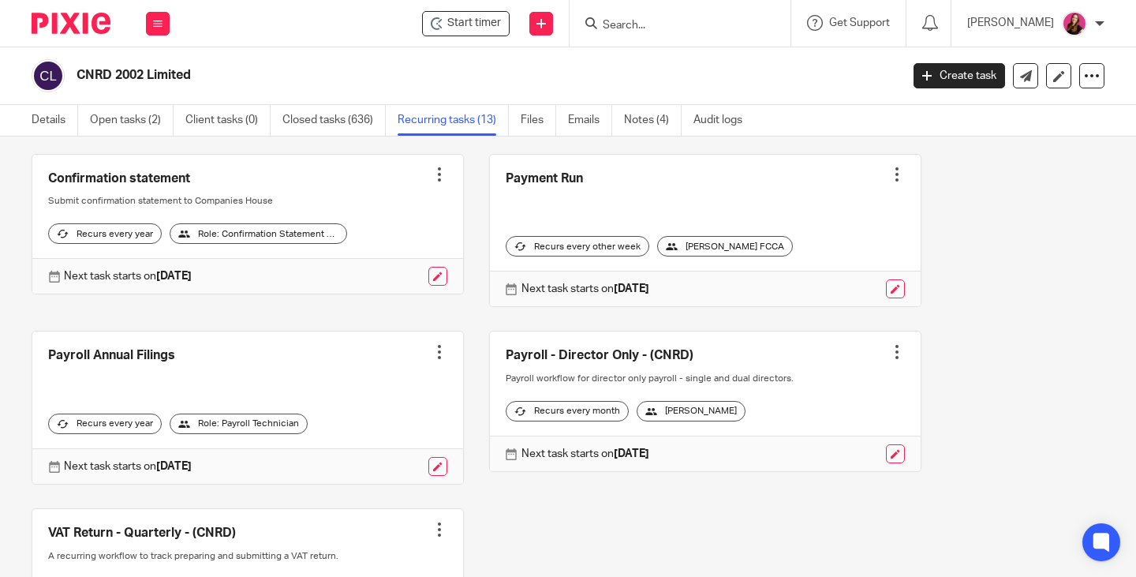
scroll to position [789, 0]
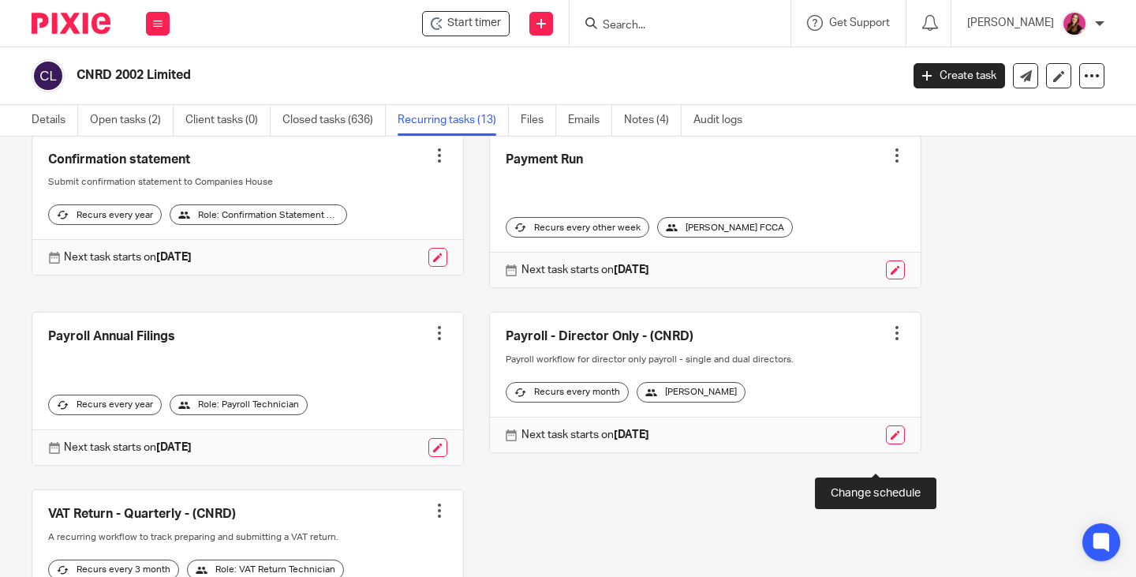
click at [886, 444] on link at bounding box center [895, 434] width 19 height 19
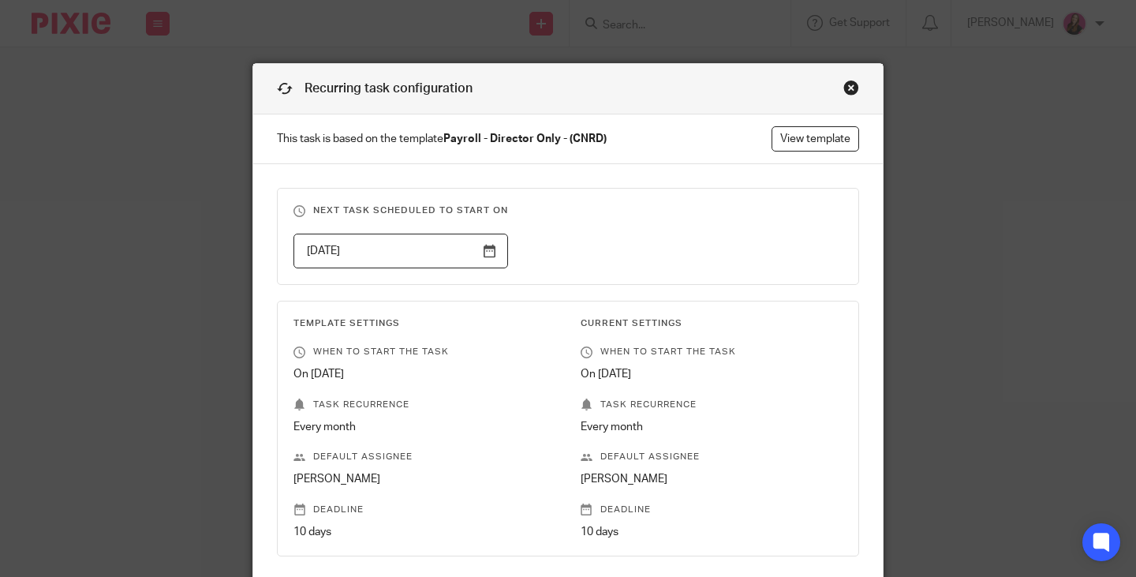
click at [476, 252] on input "2025-08-20" at bounding box center [400, 250] width 215 height 35
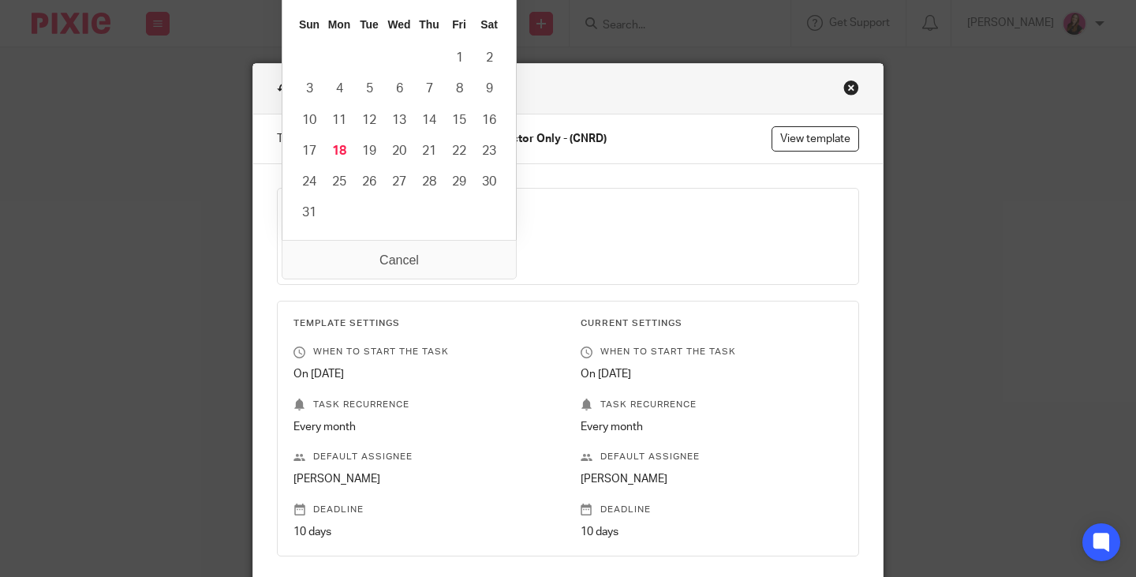
click at [512, 1] on div "August January February March April May June July August September October Nove…" at bounding box center [398, 93] width 233 height 295
click at [449, 266] on input "2025-08-20" at bounding box center [400, 250] width 215 height 35
click at [405, 257] on input "2025-08-20" at bounding box center [400, 250] width 215 height 35
click at [703, 140] on p "This task is based on the template Payroll - Director Only - (CNRD) View templa…" at bounding box center [567, 139] width 629 height 50
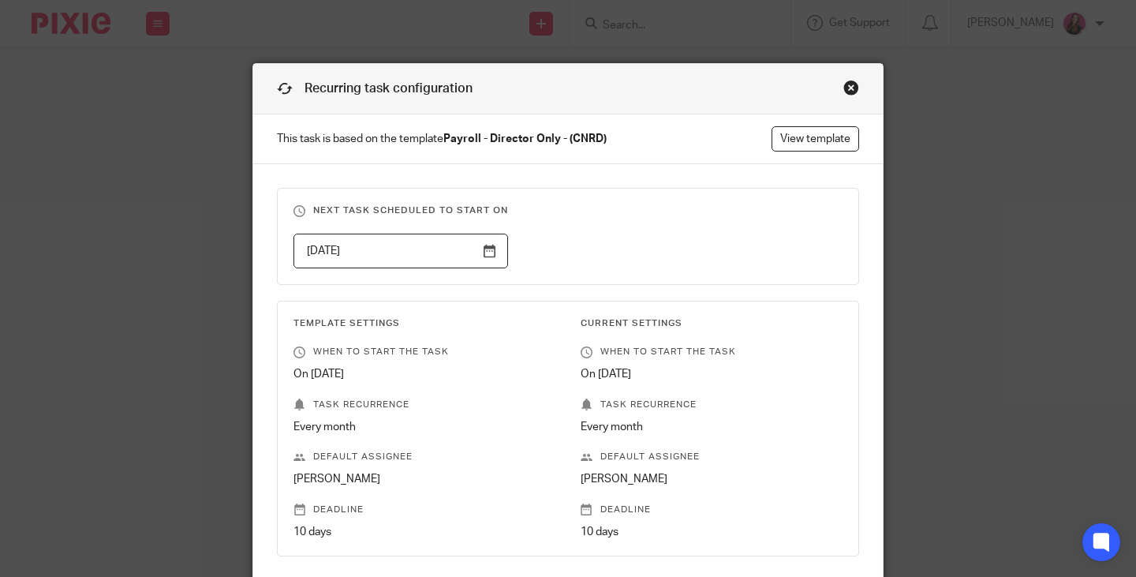
click at [277, 93] on icon at bounding box center [285, 89] width 16 height 16
click at [485, 262] on input "2025-08-20" at bounding box center [400, 250] width 215 height 35
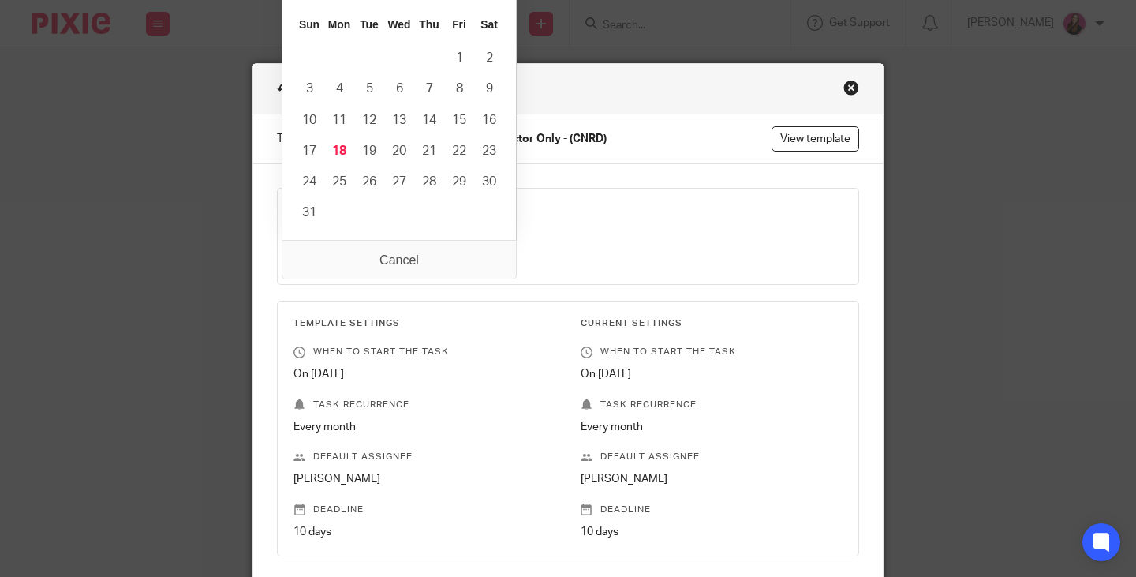
click at [516, 3] on div "August January February March April May June July August September October Nove…" at bounding box center [398, 93] width 233 height 295
type input "2025-09-20"
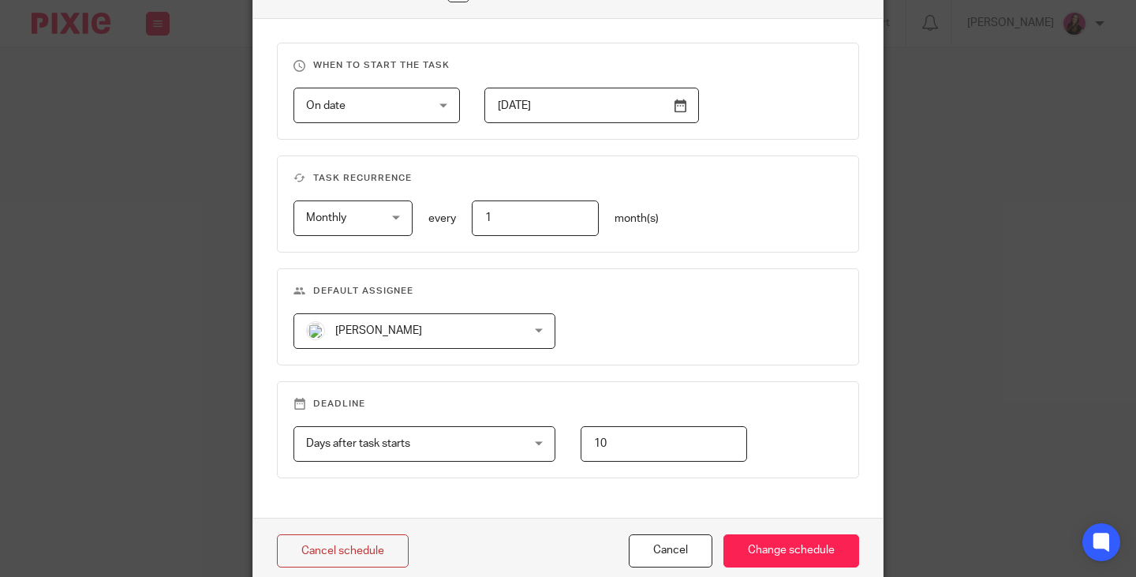
scroll to position [701, 0]
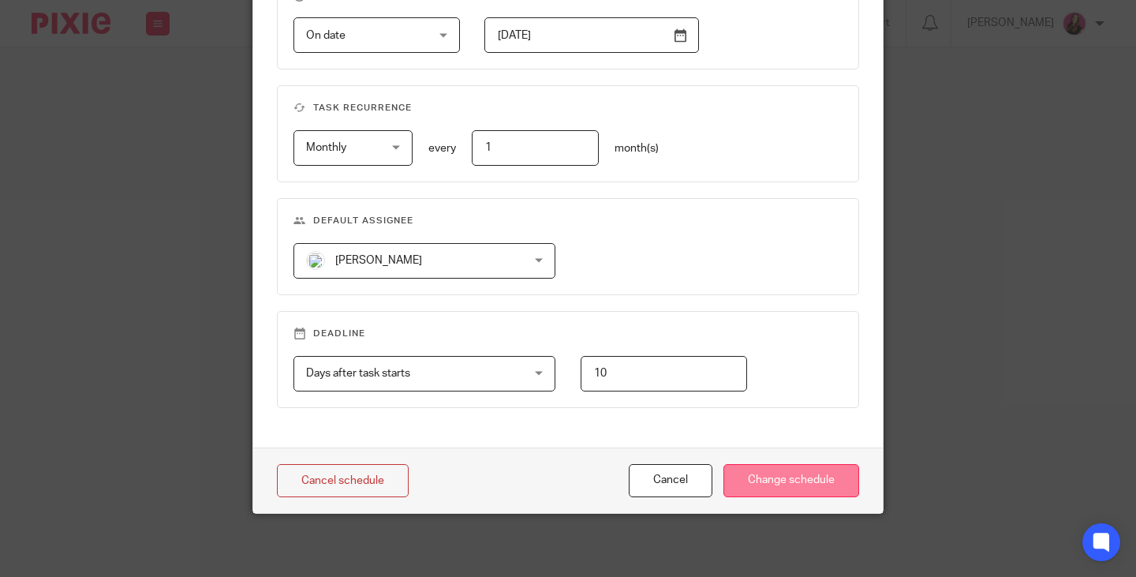
click at [744, 469] on input "Change schedule" at bounding box center [791, 481] width 136 height 34
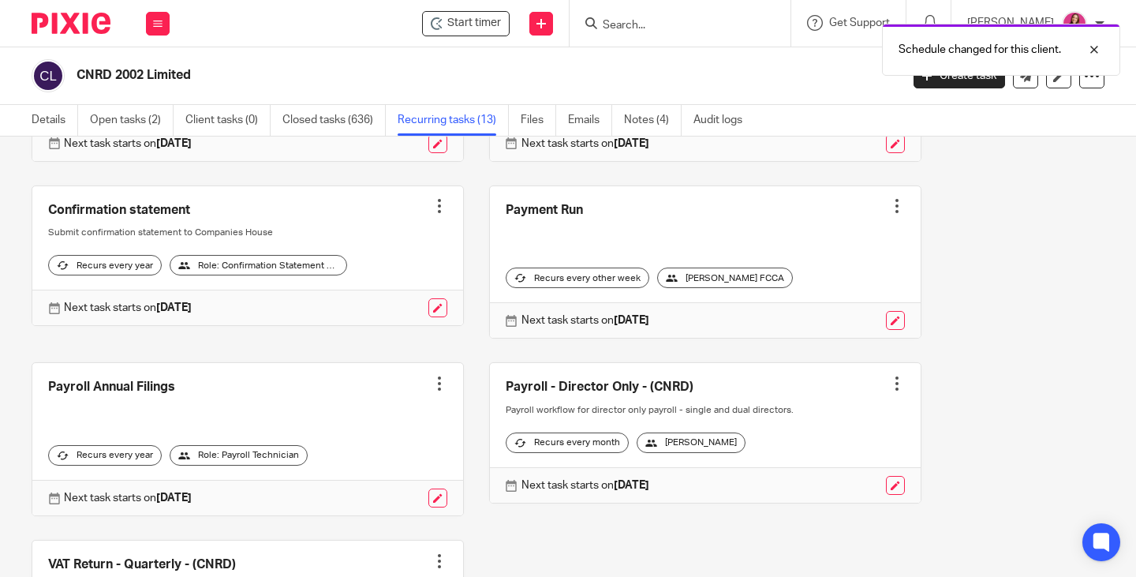
scroll to position [868, 0]
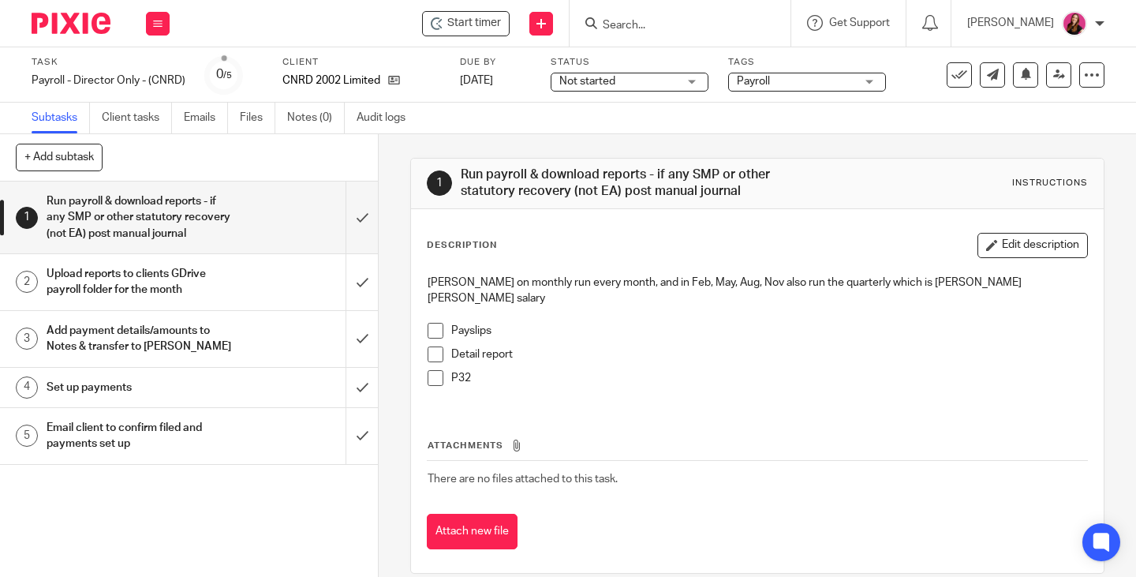
click at [427, 323] on span at bounding box center [435, 331] width 16 height 16
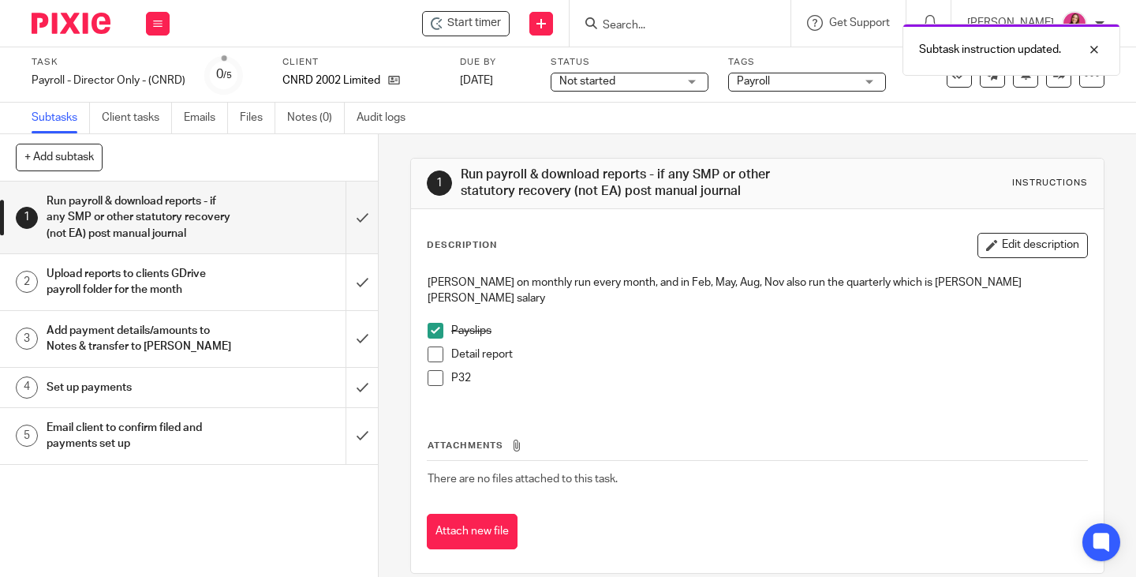
click at [432, 346] on span at bounding box center [435, 354] width 16 height 16
click at [435, 370] on span at bounding box center [435, 378] width 16 height 16
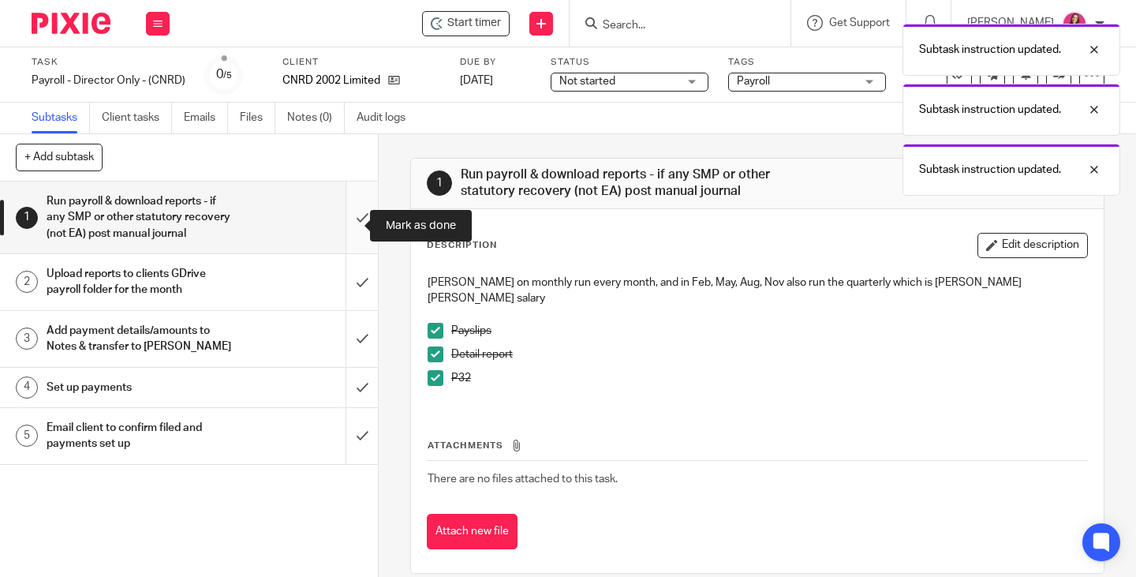
click at [349, 224] on input "submit" at bounding box center [189, 217] width 378 height 72
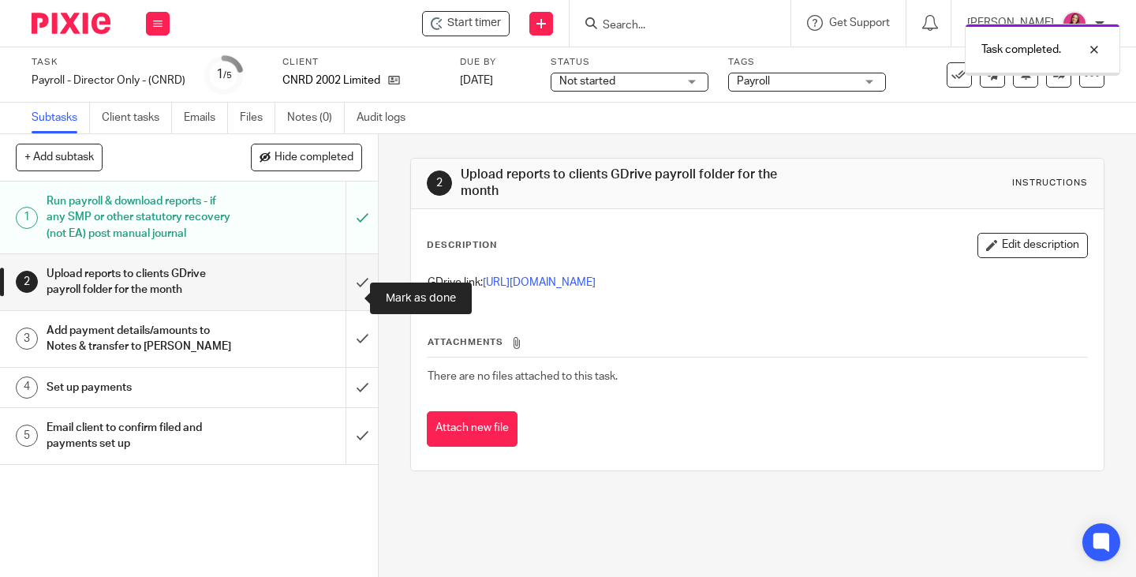
click at [349, 299] on input "submit" at bounding box center [189, 282] width 378 height 56
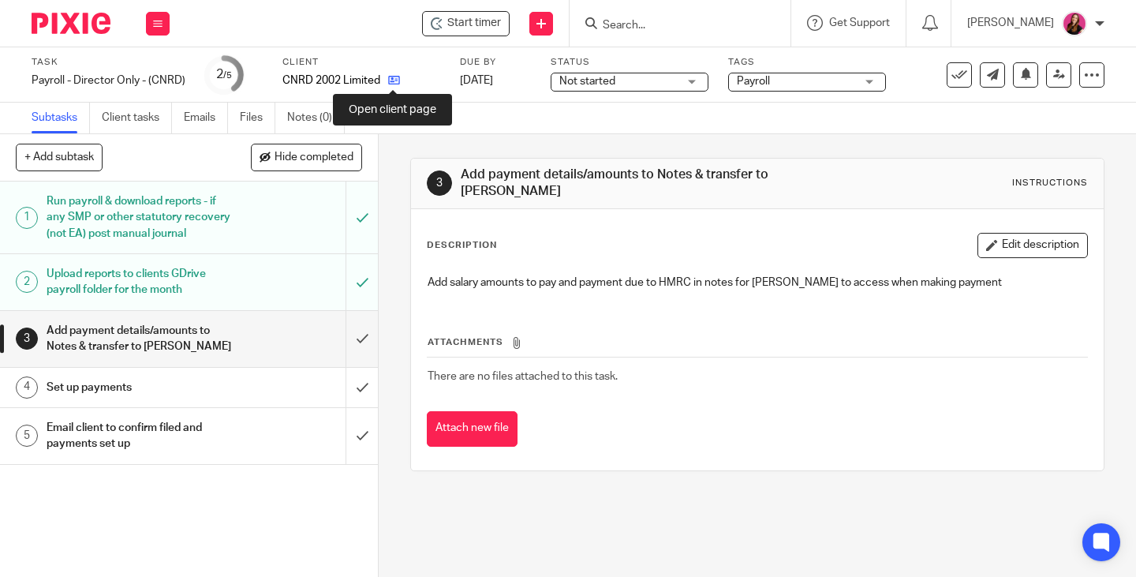
click at [394, 80] on icon at bounding box center [394, 80] width 12 height 12
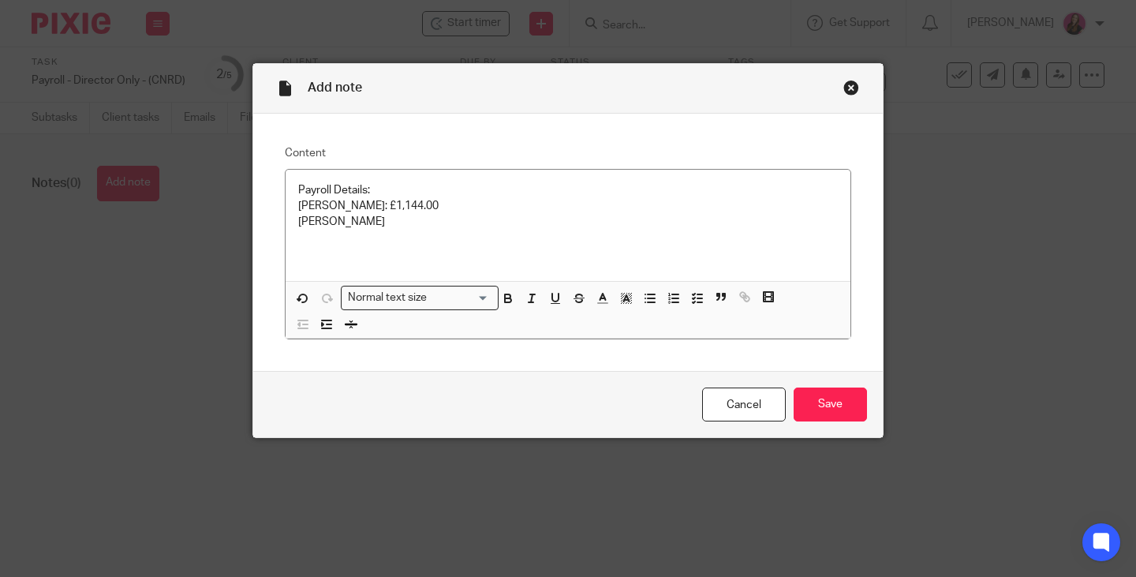
click at [400, 225] on p "[PERSON_NAME]" at bounding box center [567, 222] width 539 height 16
click at [375, 233] on p "PAYE & NICS:" at bounding box center [567, 238] width 539 height 16
click at [832, 413] on input "Save" at bounding box center [829, 404] width 73 height 34
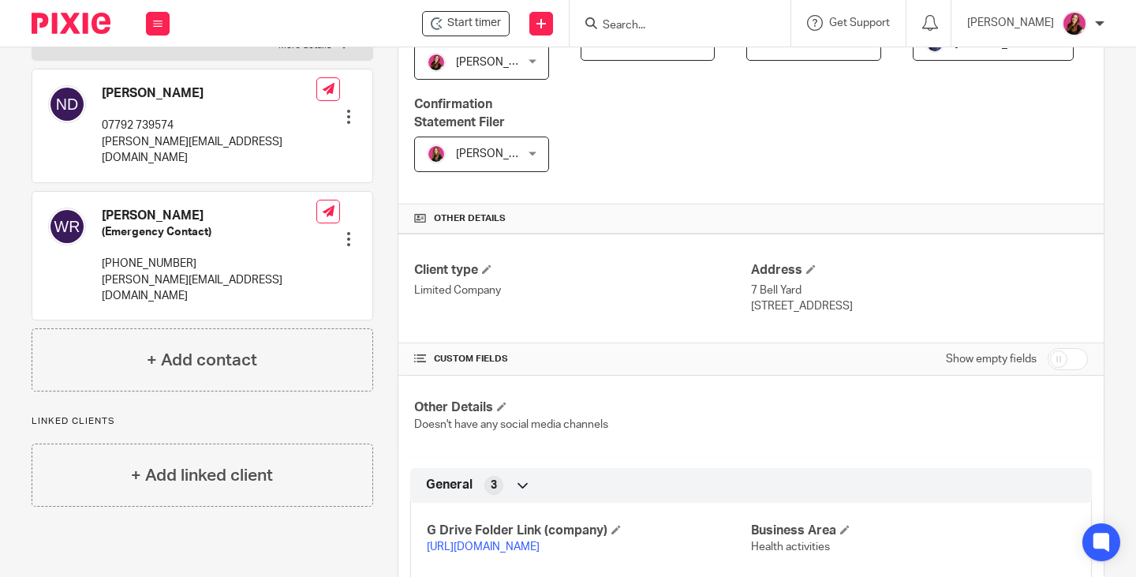
scroll to position [552, 0]
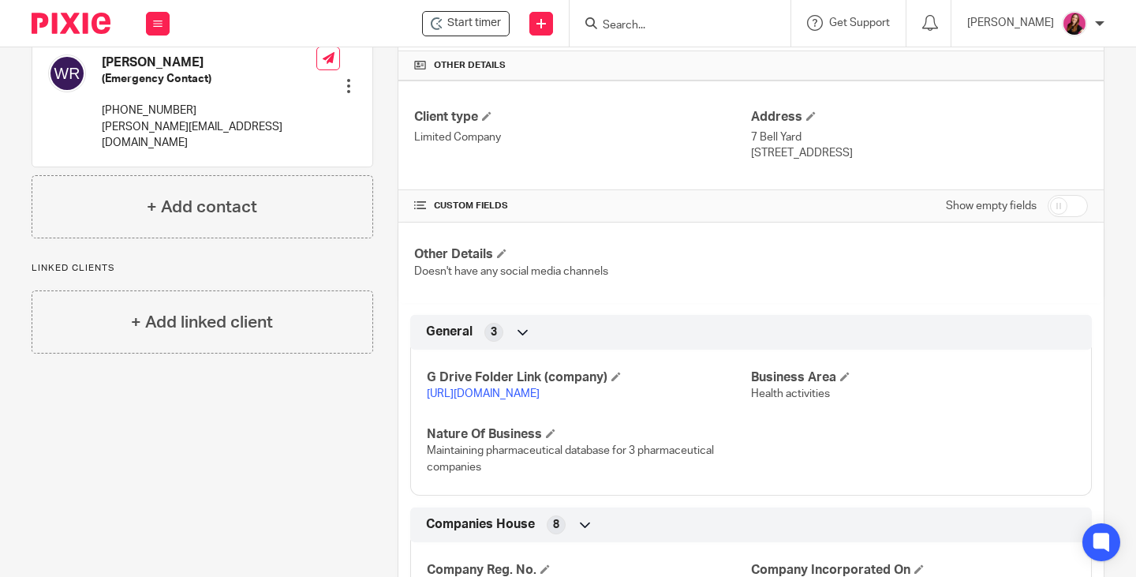
click at [539, 399] on link "https://drive.google.com/drive/folders/1LvbaKg4JqV_HA8LUiFQaLUIp747PE-gF?usp=dr…" at bounding box center [483, 393] width 113 height 11
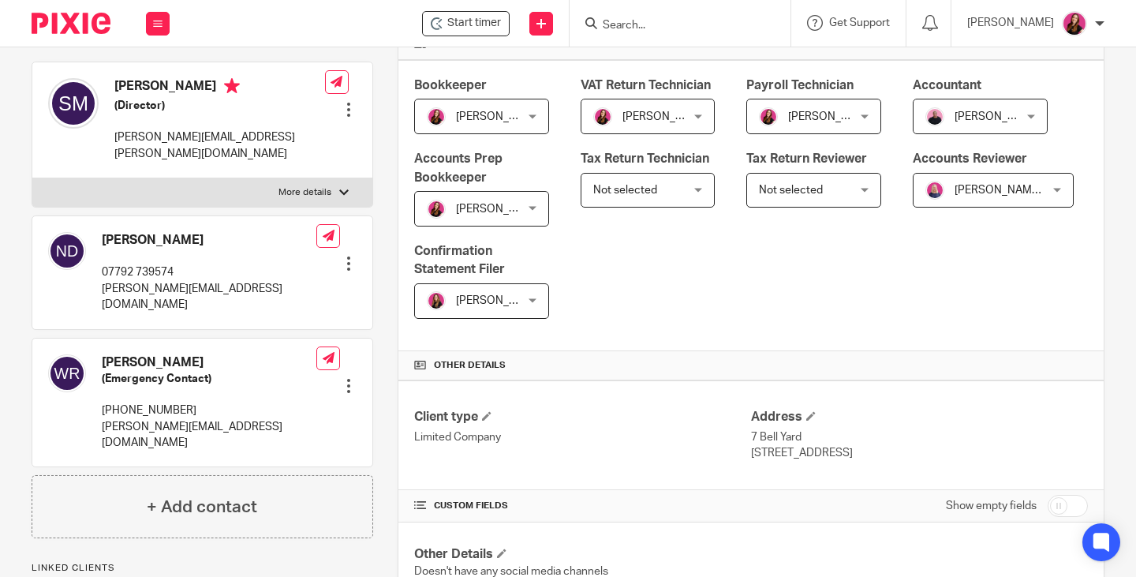
scroll to position [0, 0]
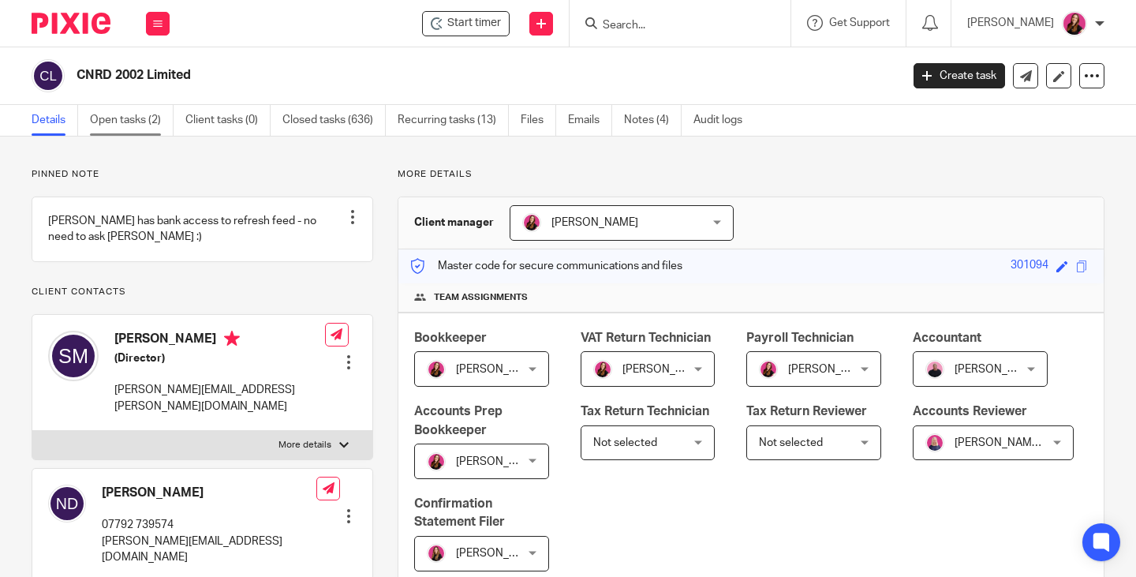
click at [140, 122] on link "Open tasks (2)" at bounding box center [132, 120] width 84 height 31
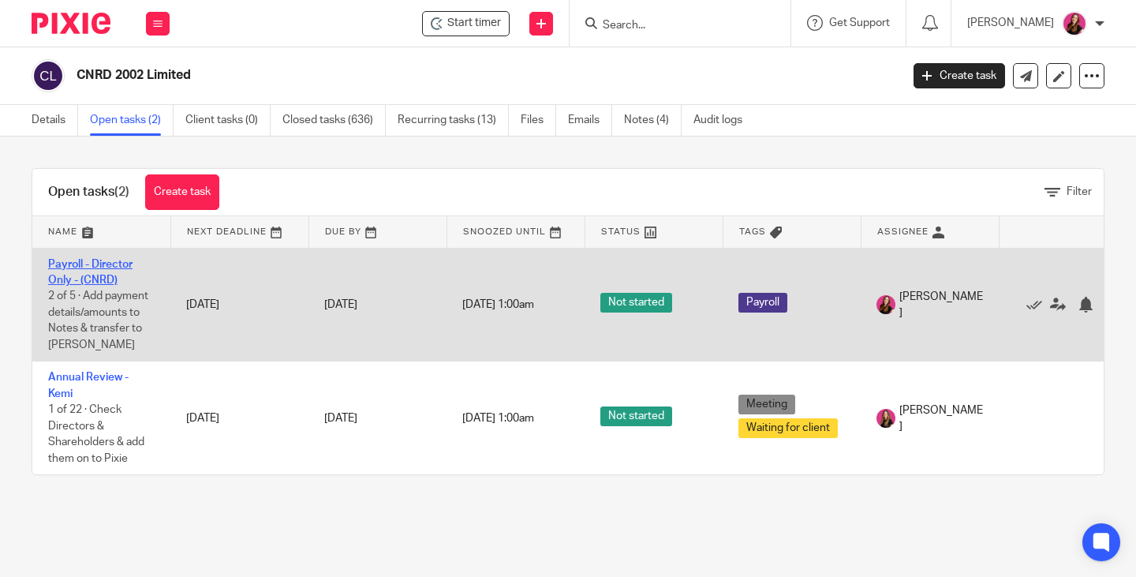
click at [117, 263] on link "Payroll - Director Only - (CNRD)" at bounding box center [90, 272] width 84 height 27
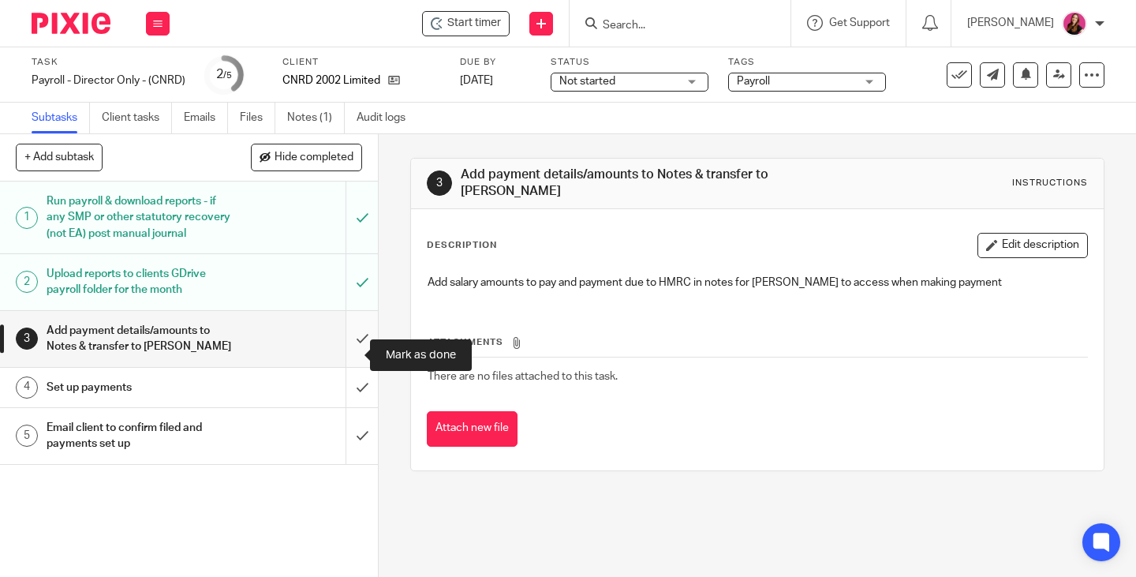
click at [345, 354] on input "submit" at bounding box center [189, 339] width 378 height 56
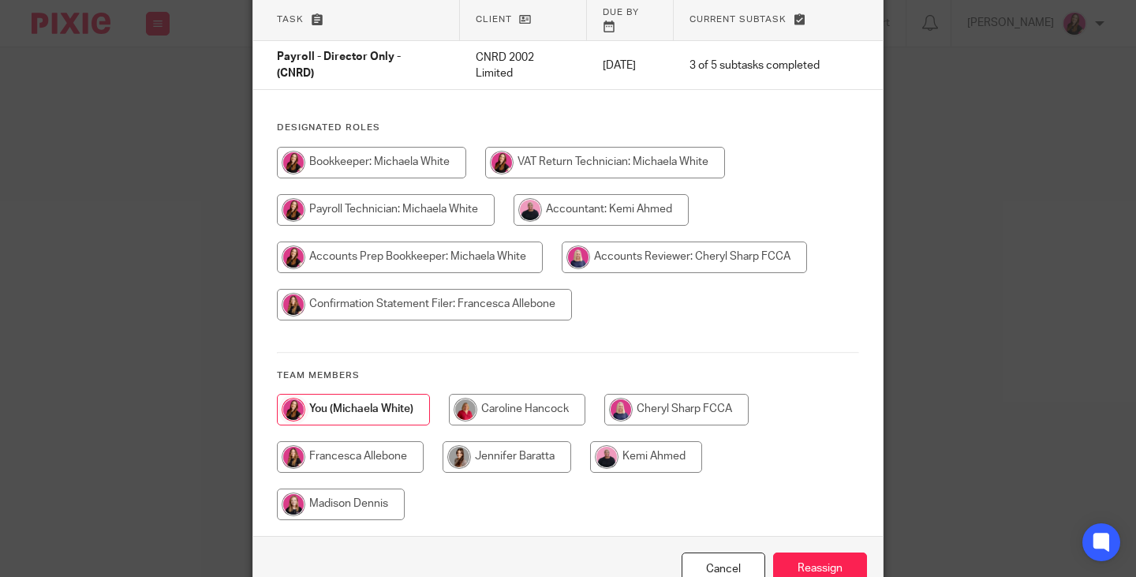
scroll to position [192, 0]
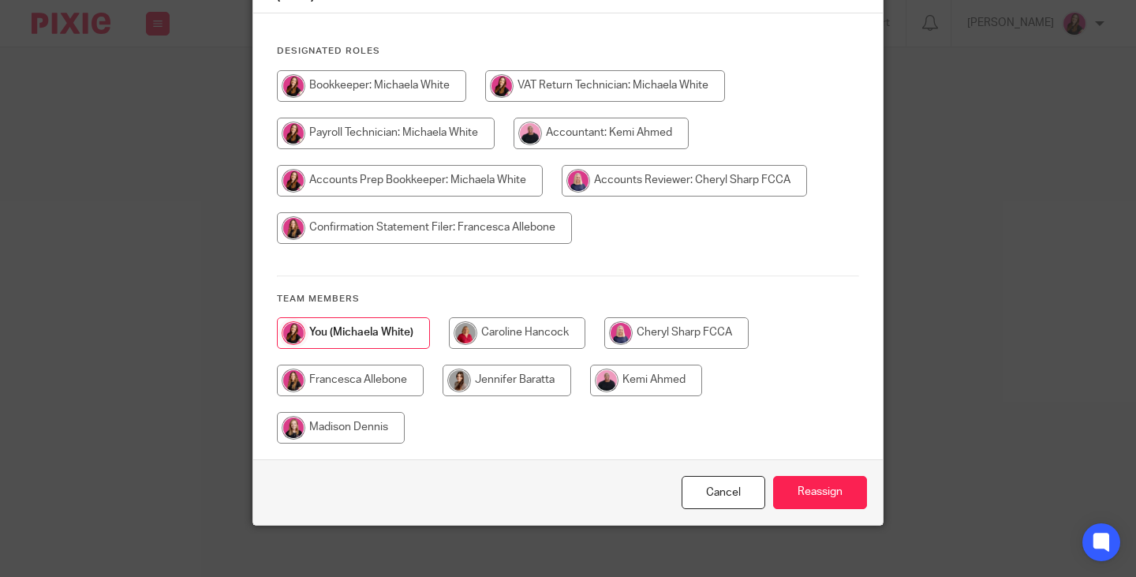
click at [679, 328] on input "radio" at bounding box center [676, 333] width 144 height 32
radio input "true"
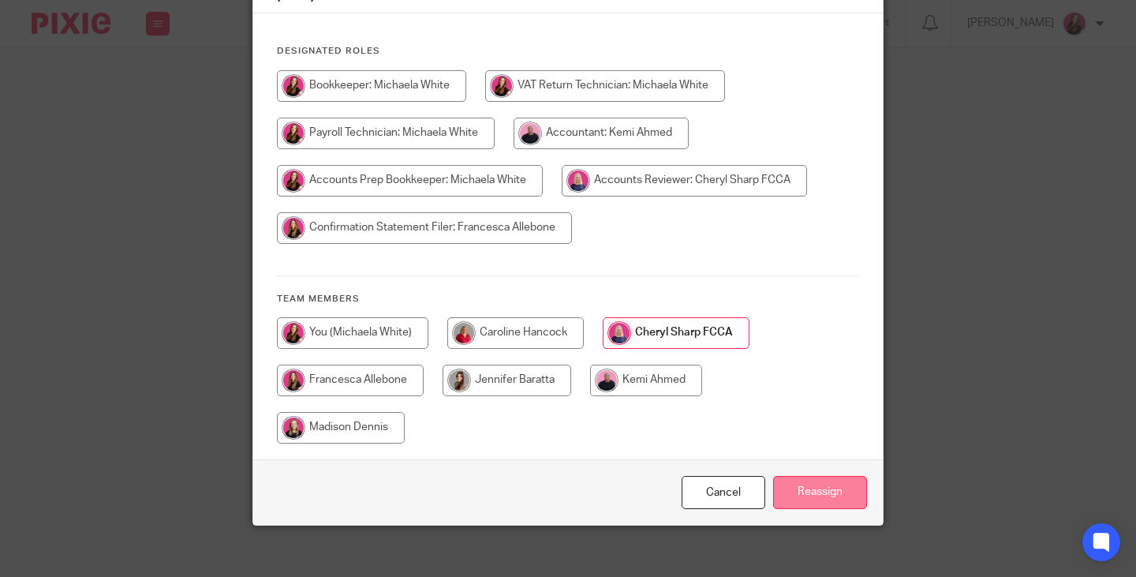
click at [845, 482] on input "Reassign" at bounding box center [820, 493] width 94 height 34
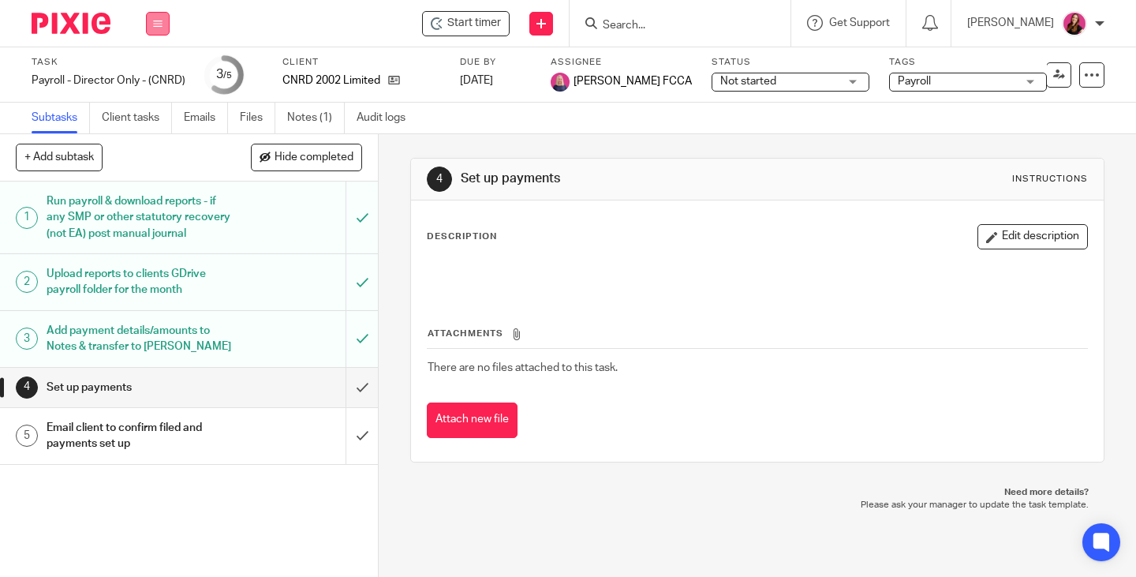
click at [163, 24] on button at bounding box center [158, 24] width 24 height 24
click at [161, 69] on link "Work" at bounding box center [150, 73] width 28 height 11
